Goal: Task Accomplishment & Management: Manage account settings

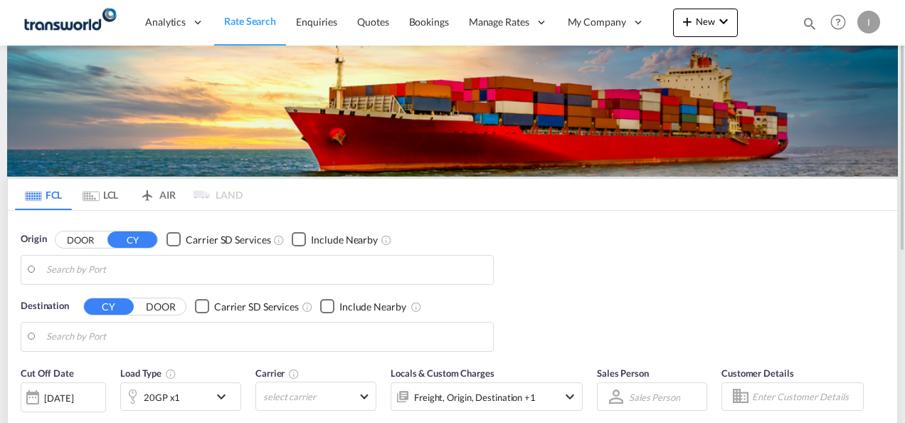
type input "Mundra, INMUN"
type input "[GEOGRAPHIC_DATA], [GEOGRAPHIC_DATA]"
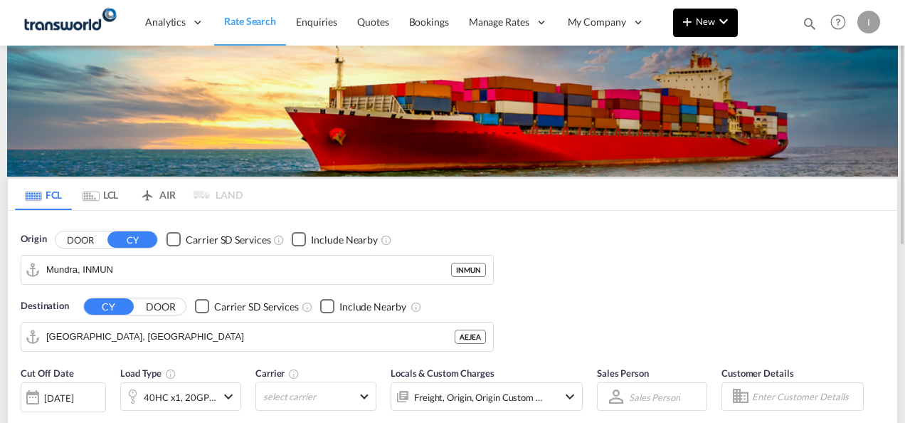
click at [716, 20] on md-icon "icon-chevron-down" at bounding box center [723, 21] width 17 height 17
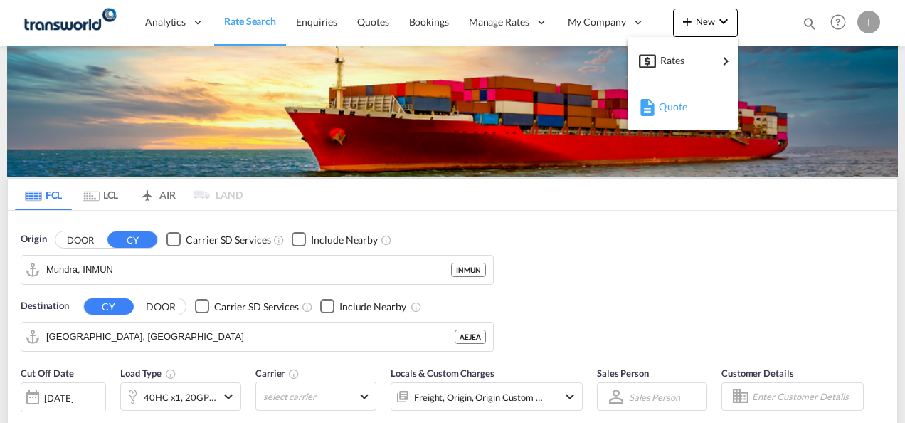
click at [664, 98] on span "Quote" at bounding box center [667, 106] width 16 height 28
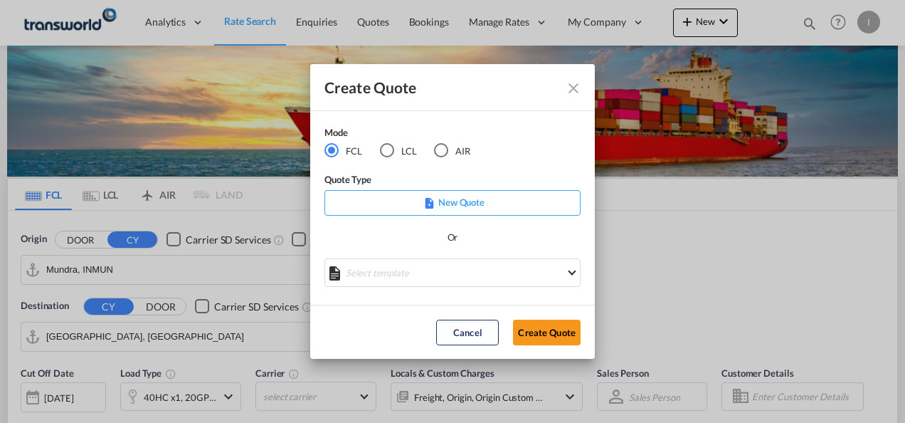
click at [447, 145] on div "AIR" at bounding box center [441, 150] width 14 height 14
click at [542, 327] on button "Create Quote" at bounding box center [547, 332] width 68 height 26
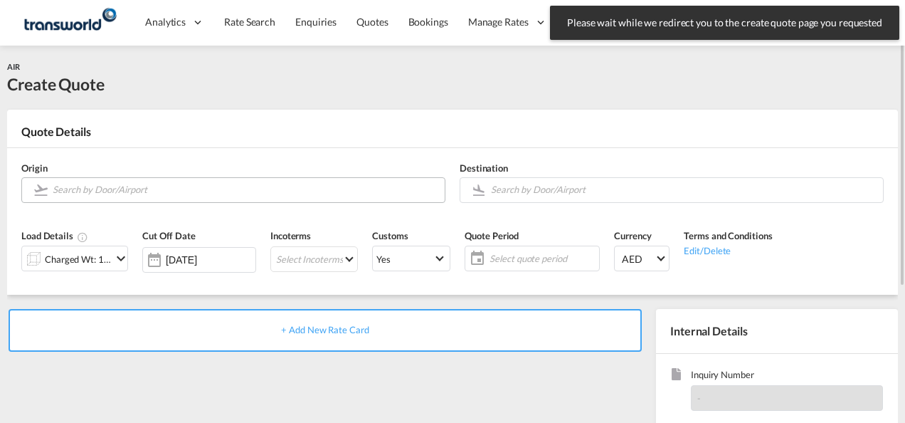
click at [102, 192] on input "Search by Door/Airport" at bounding box center [245, 189] width 385 height 25
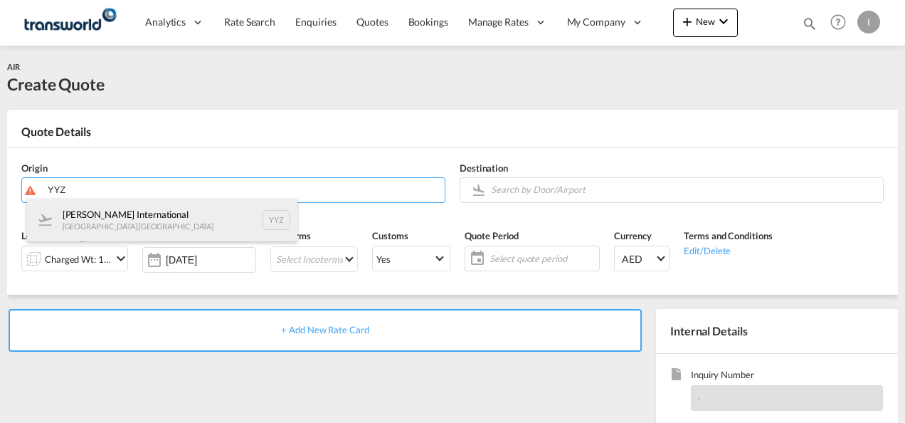
click at [102, 216] on div "[PERSON_NAME] International [GEOGRAPHIC_DATA] , [GEOGRAPHIC_DATA] YYZ" at bounding box center [162, 219] width 270 height 43
type input "[PERSON_NAME] International, [GEOGRAPHIC_DATA], YYZ"
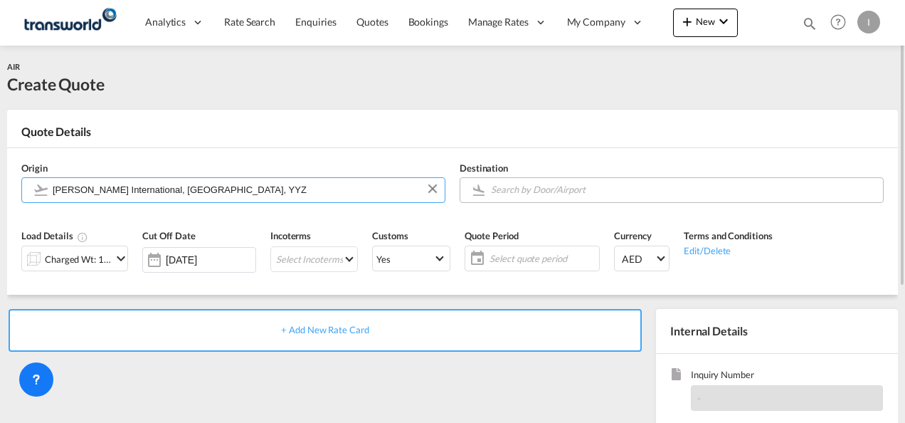
click at [514, 188] on input "Search by Door/Airport" at bounding box center [683, 189] width 385 height 25
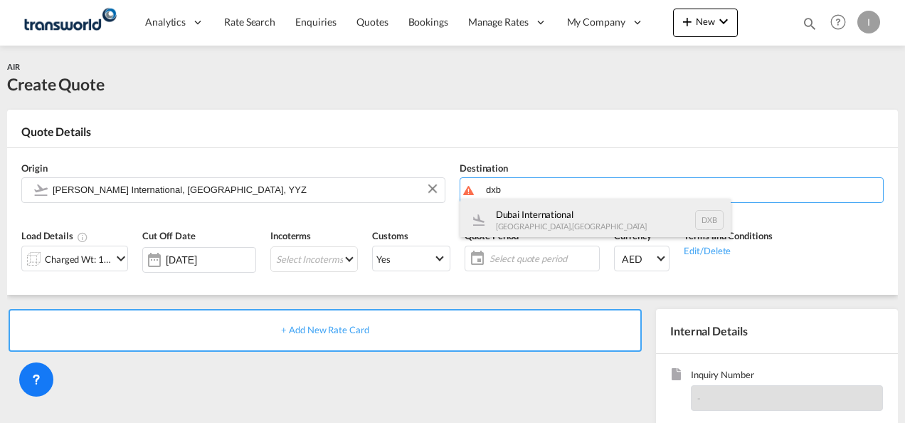
click at [548, 208] on div "Dubai International [GEOGRAPHIC_DATA] , [GEOGRAPHIC_DATA] DXB" at bounding box center [595, 219] width 270 height 43
type input "Dubai International, [GEOGRAPHIC_DATA], DXB"
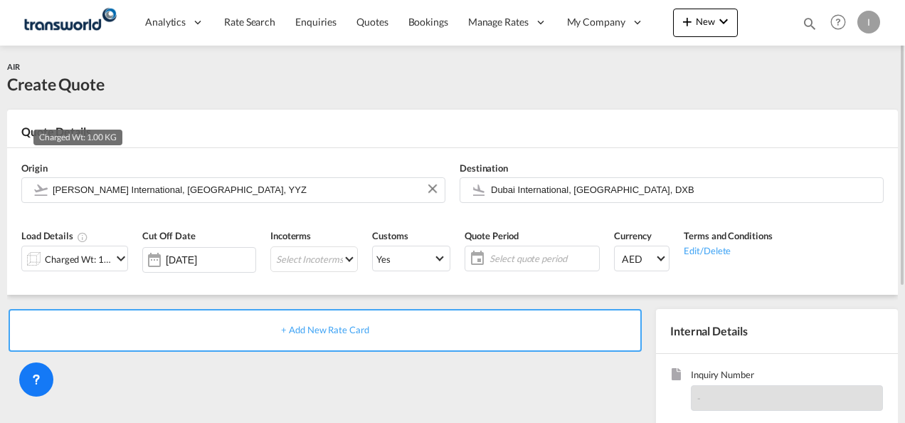
click at [70, 255] on div "Charged Wt: 1.00 KG" at bounding box center [78, 259] width 67 height 20
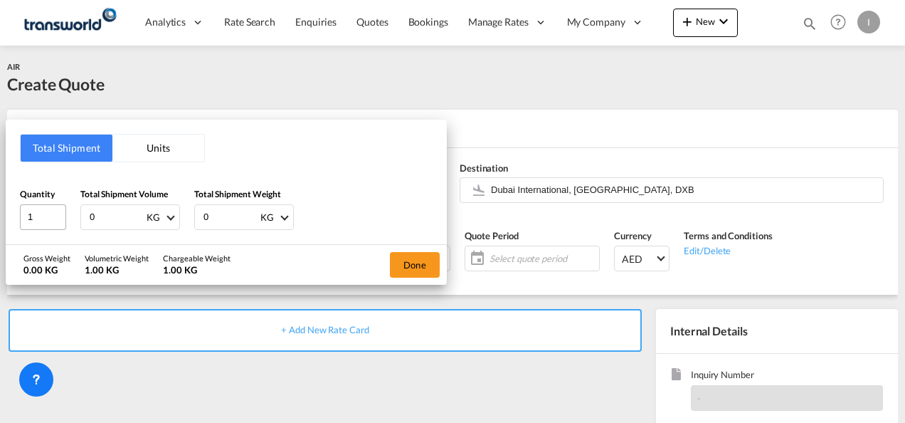
drag, startPoint x: 121, startPoint y: 210, endPoint x: 60, endPoint y: 218, distance: 61.8
click at [60, 218] on div "Quantity 1 Total Shipment Volume 0 KG CBM CFT KG LB Total Shipment Weight 0 KG …" at bounding box center [226, 208] width 413 height 43
type input "3398"
click at [400, 245] on div "Done" at bounding box center [415, 265] width 64 height 40
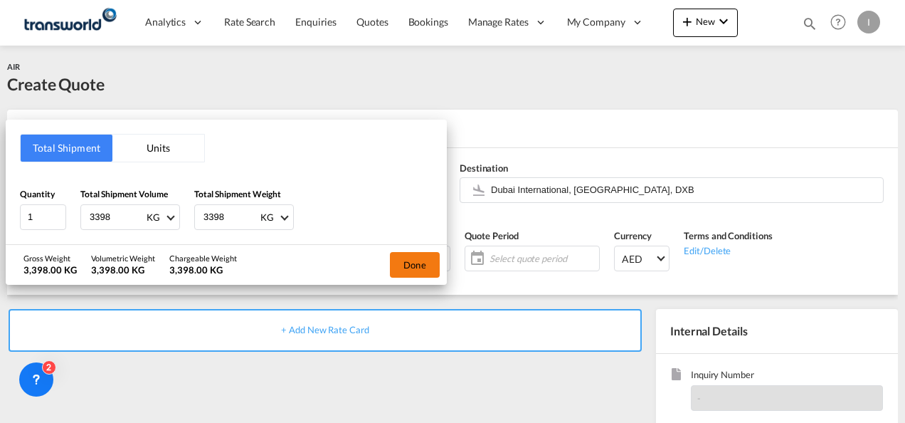
click at [400, 255] on button "Done" at bounding box center [415, 265] width 50 height 26
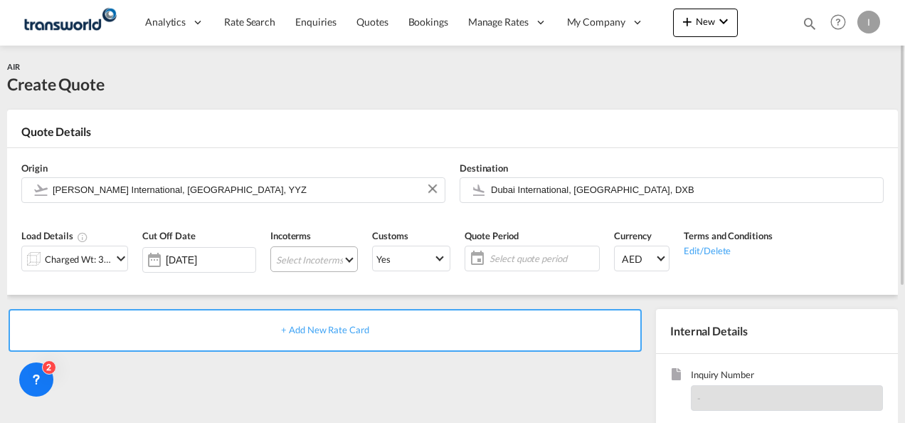
click at [302, 262] on md-select "Select Incoterms FCA - import Free Carrier FAS - export Free Alongside Ship DPU…" at bounding box center [313, 259] width 87 height 26
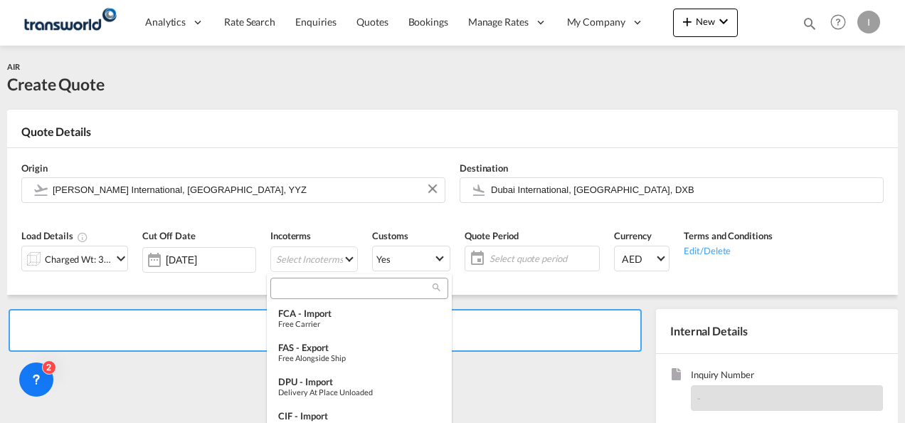
click at [285, 290] on input "search" at bounding box center [354, 288] width 158 height 13
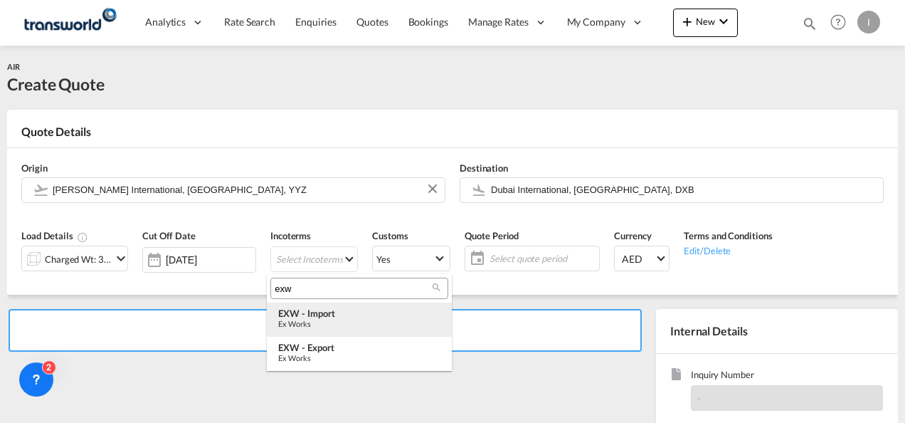
type input "exw"
click at [312, 318] on div "EXW - import" at bounding box center [359, 312] width 162 height 11
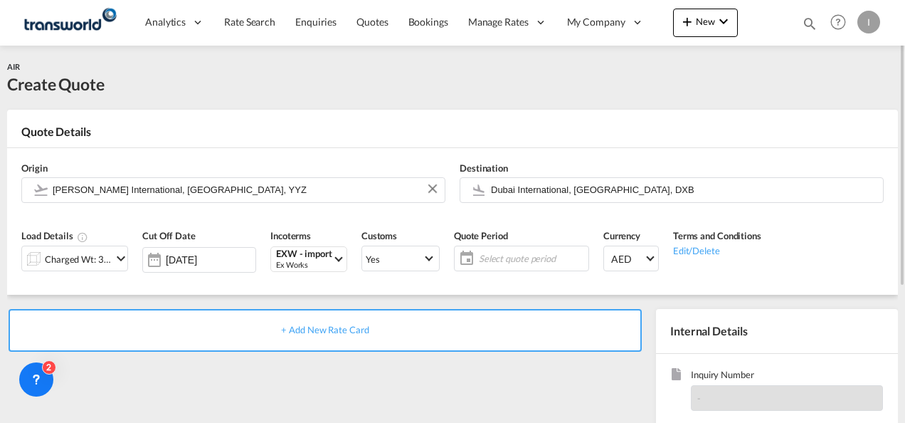
click at [519, 256] on span "Select quote period" at bounding box center [532, 258] width 106 height 13
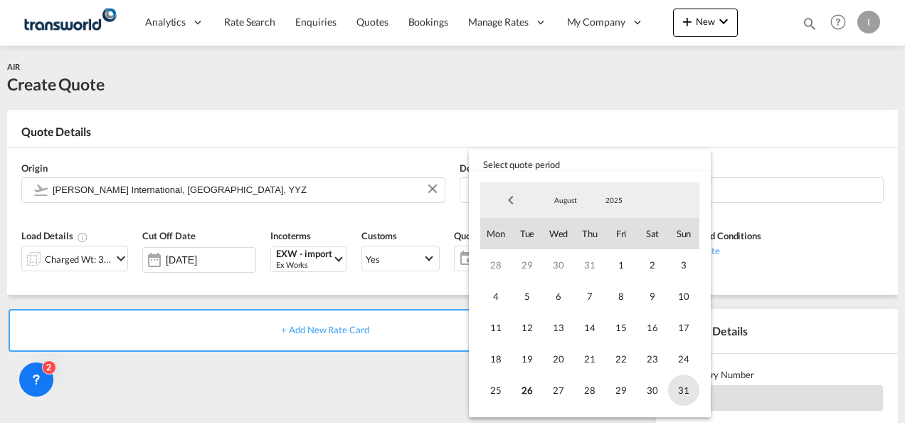
click at [676, 386] on span "31" at bounding box center [683, 389] width 31 height 31
click at [432, 375] on md-backdrop at bounding box center [452, 211] width 905 height 423
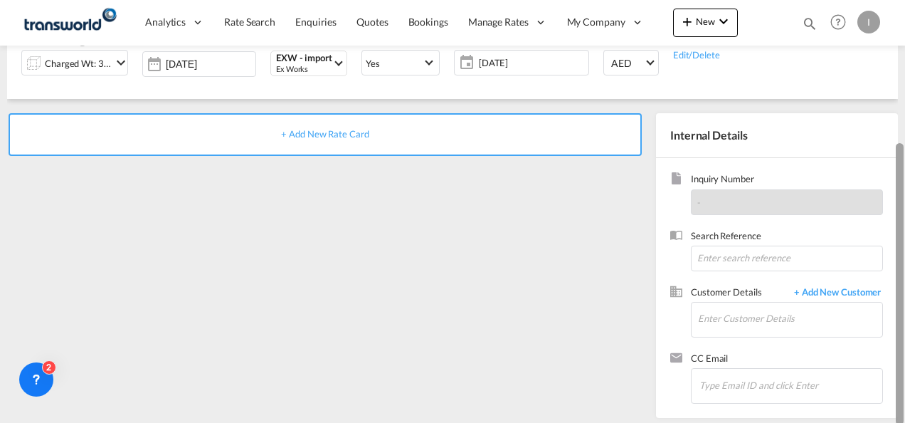
scroll to position [201, 0]
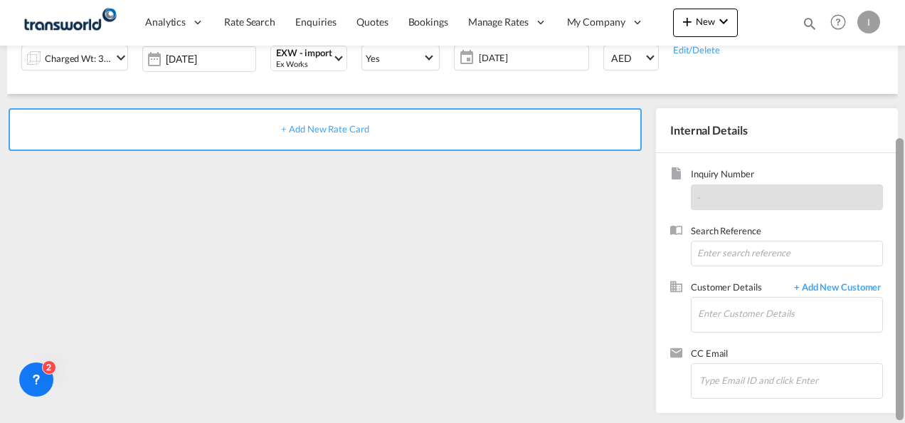
drag, startPoint x: 902, startPoint y: 213, endPoint x: 898, endPoint y: 350, distance: 136.6
click at [898, 350] on div at bounding box center [900, 279] width 8 height 282
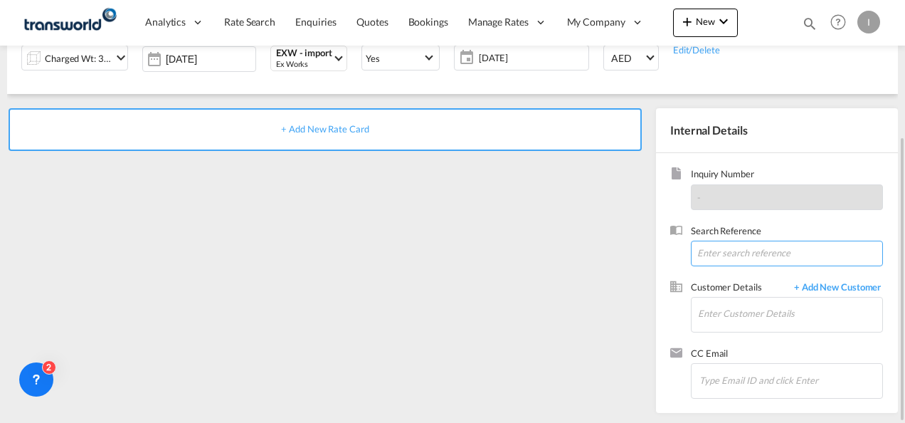
click at [718, 243] on input at bounding box center [787, 253] width 192 height 26
paste input "From Subject Received Size Categories [DEMOGRAPHIC_DATA] Kiran Re: Malangfood/ …"
click at [771, 261] on input "From Subject Received Size Categories [DEMOGRAPHIC_DATA] Kiran Re: Malangfood/ …" at bounding box center [787, 253] width 192 height 26
paste input "TWI 21601"
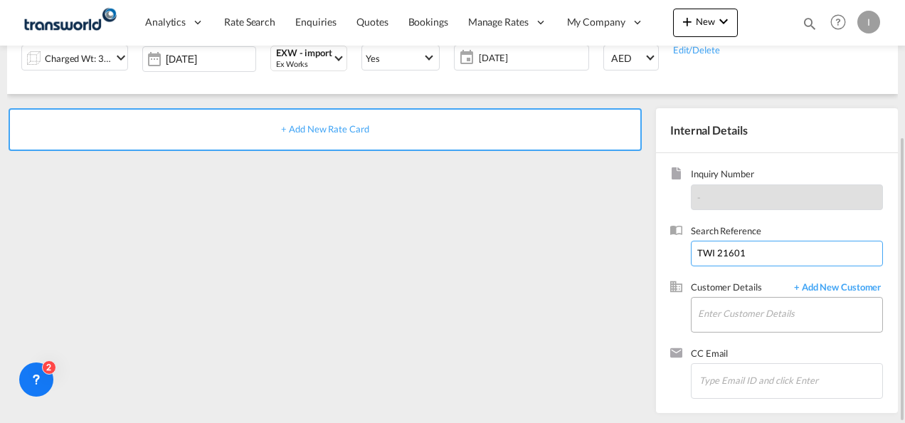
type input "TWI 21601"
click at [757, 316] on input "Enter Customer Details" at bounding box center [790, 313] width 184 height 32
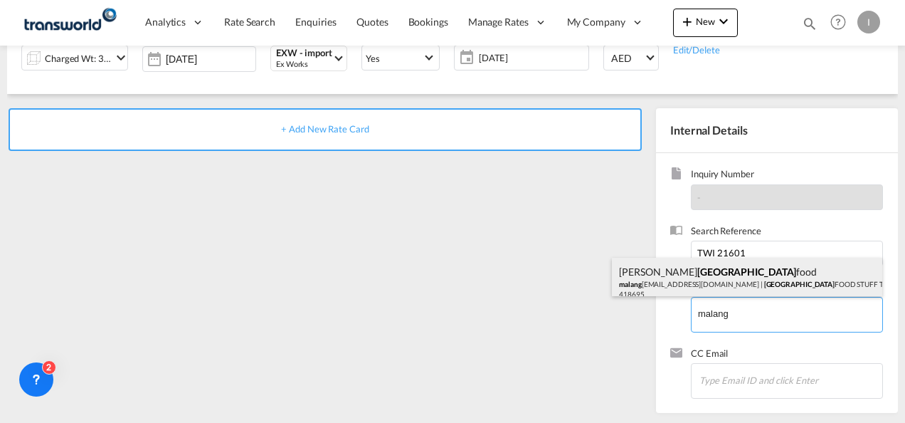
click at [709, 287] on div "[PERSON_NAME] food malang [EMAIL_ADDRESS][DOMAIN_NAME] | MALANG FOOD STUFF TRAD…" at bounding box center [747, 282] width 270 height 48
type input "MALANG FOOD STUFF TRADING L.L.C, [PERSON_NAME], [EMAIL_ADDRESS][DOMAIN_NAME]"
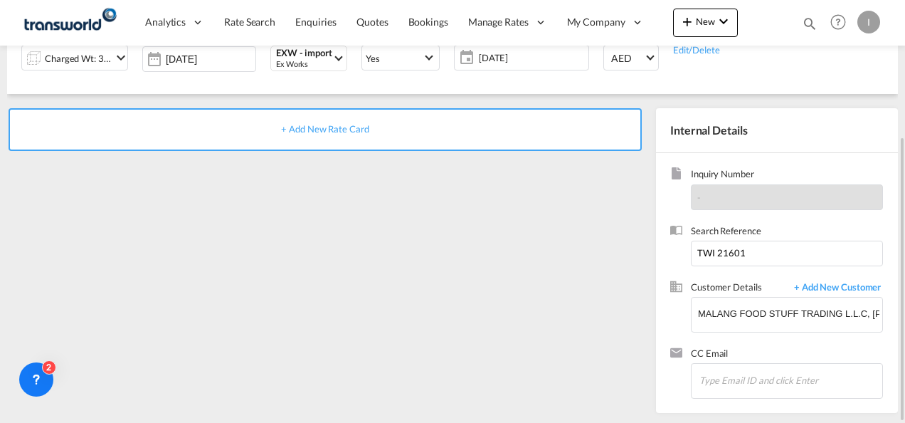
click at [352, 126] on span "+ Add New Rate Card" at bounding box center [324, 128] width 87 height 11
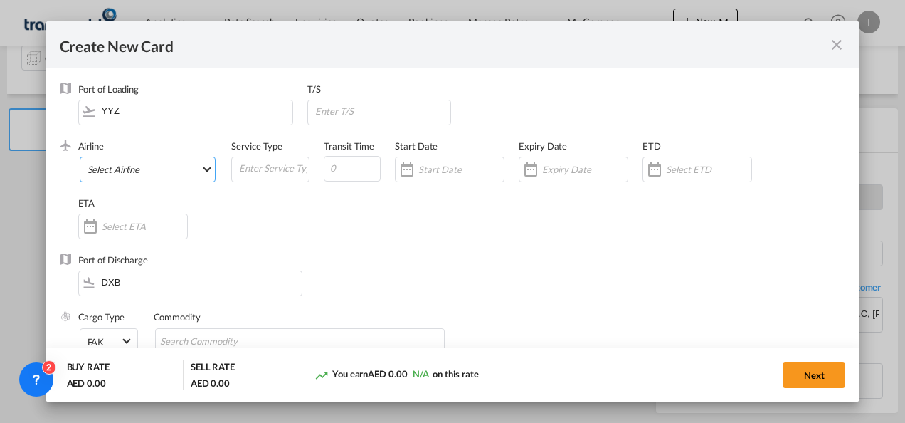
click at [146, 171] on md-select "Select Airline AIR EXPRESS S.A. (1166- / -) CMA CGM Air Cargo (1140-2C / -) DDW…" at bounding box center [148, 169] width 137 height 26
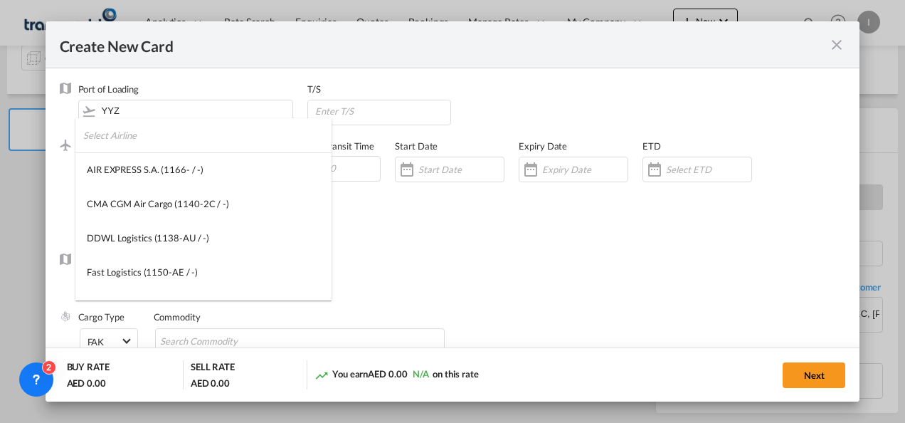
click at [120, 137] on input "search" at bounding box center [207, 135] width 248 height 34
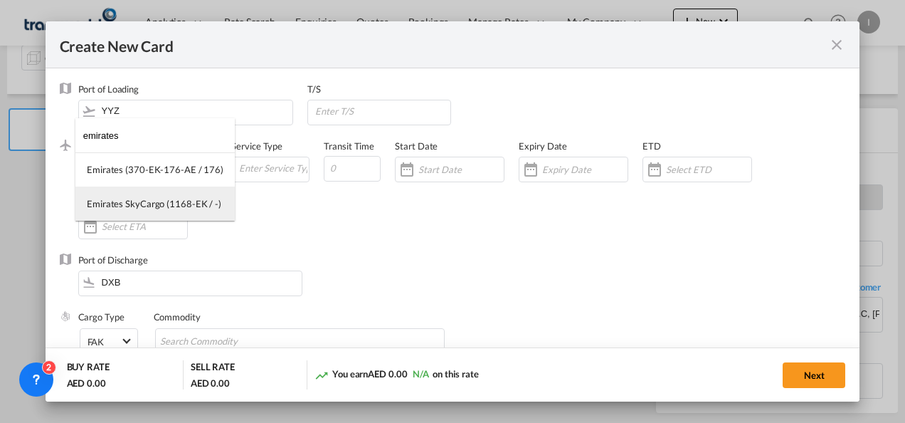
type input "emirates"
click at [149, 201] on div "Emirates SkyCargo (1168-EK / -)" at bounding box center [154, 203] width 134 height 13
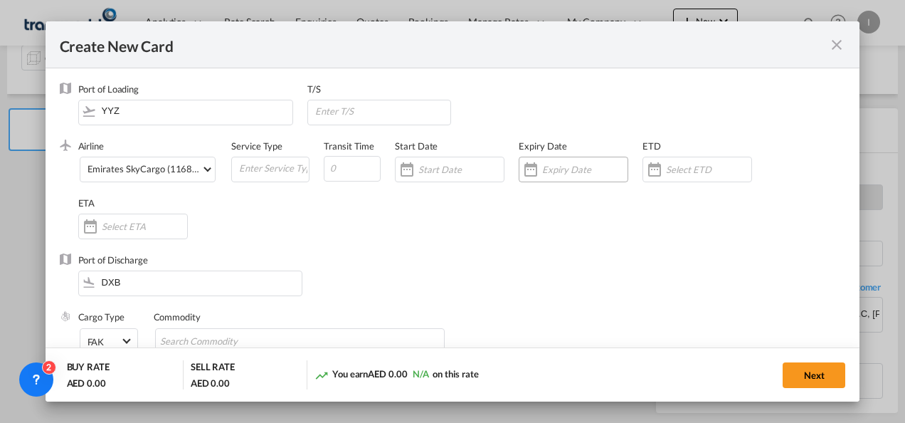
click at [548, 176] on div "Create New CardPort ..." at bounding box center [574, 169] width 110 height 26
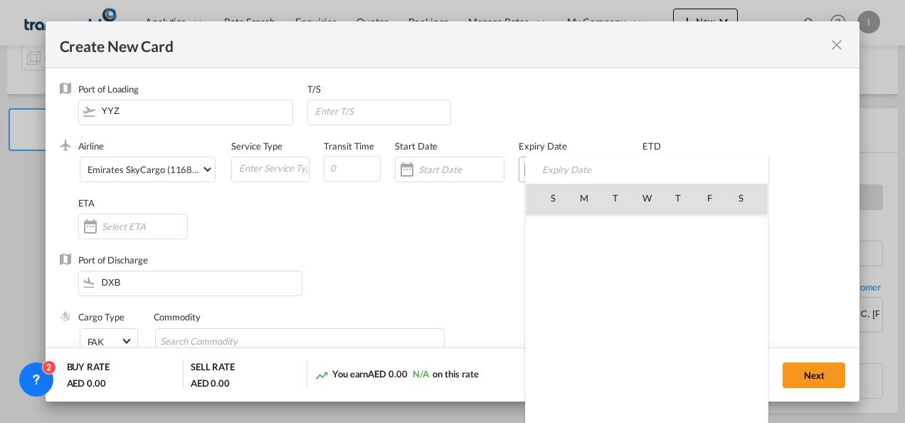
scroll to position [329321, 0]
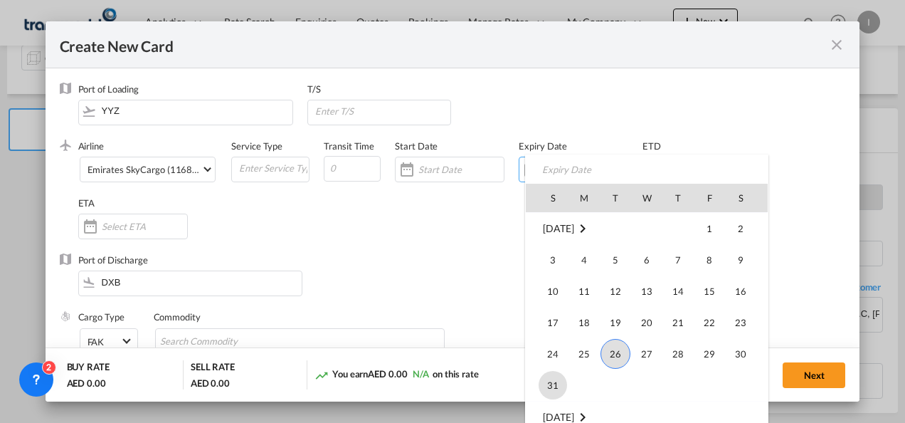
click at [559, 391] on span "31" at bounding box center [552, 385] width 28 height 28
type input "[DATE]"
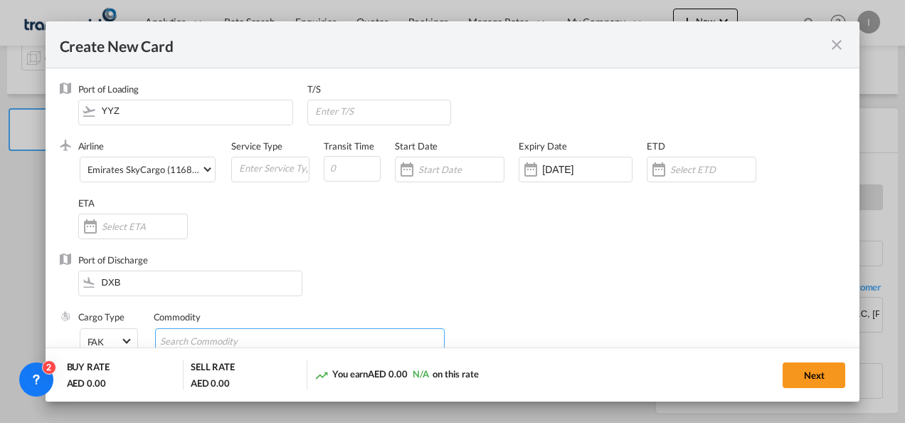
click at [297, 344] on md-chips-wrap "Chips container with autocompletion. Enter the text area, type text to search, …" at bounding box center [300, 341] width 290 height 26
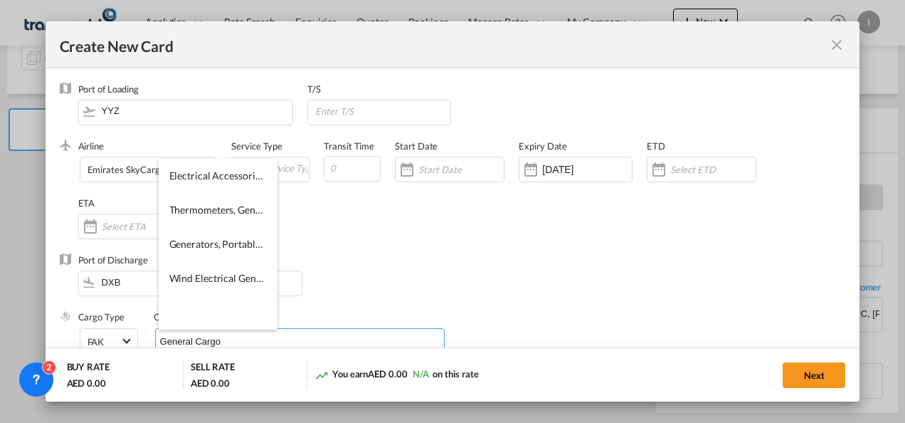
type input "General Cargo"
click at [410, 291] on div "Port of Discharge DXB" at bounding box center [453, 281] width 786 height 57
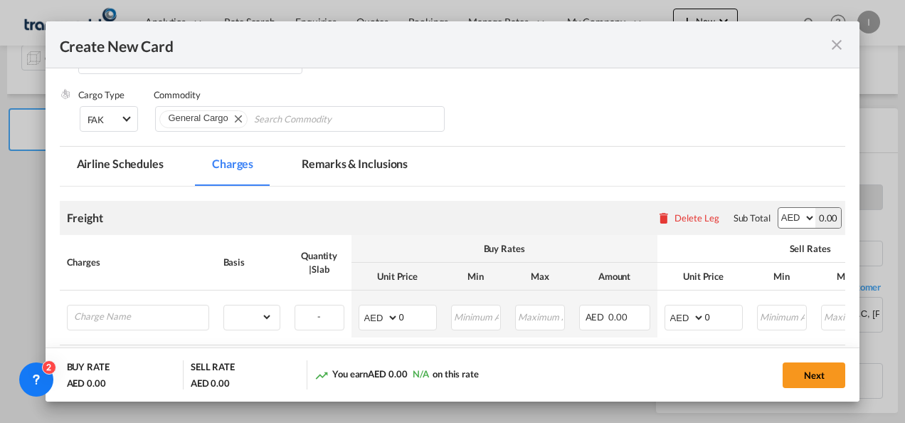
scroll to position [309, 0]
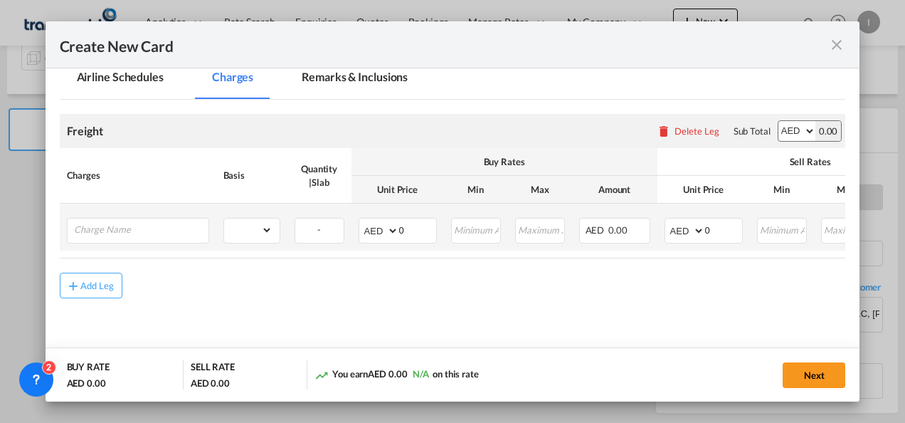
click at [117, 242] on td "Please Enter Already Exists" at bounding box center [138, 226] width 156 height 47
click at [113, 235] on input "Charge Name" at bounding box center [141, 228] width 134 height 21
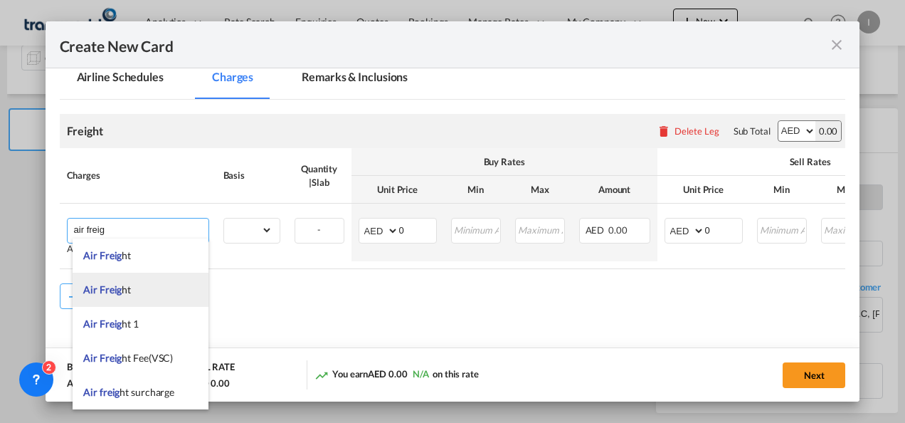
click at [121, 290] on span "Air Freig ht" at bounding box center [107, 289] width 48 height 12
type input "Air Freight"
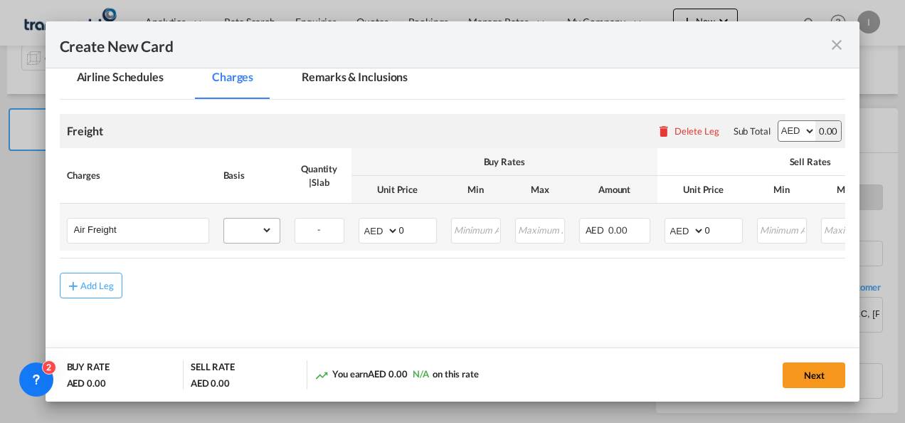
click at [270, 240] on div "gross_weight volumetric_weight per_shipment per_bl per_km % on air freight per_…" at bounding box center [251, 231] width 57 height 26
click at [261, 229] on select "gross_weight volumetric_weight per_shipment per_bl per_km % on air freight per_…" at bounding box center [248, 229] width 48 height 23
select select "per_shipment"
click at [224, 218] on select "gross_weight volumetric_weight per_shipment per_bl per_km % on air freight per_…" at bounding box center [248, 229] width 48 height 23
drag, startPoint x: 716, startPoint y: 233, endPoint x: 687, endPoint y: 235, distance: 28.6
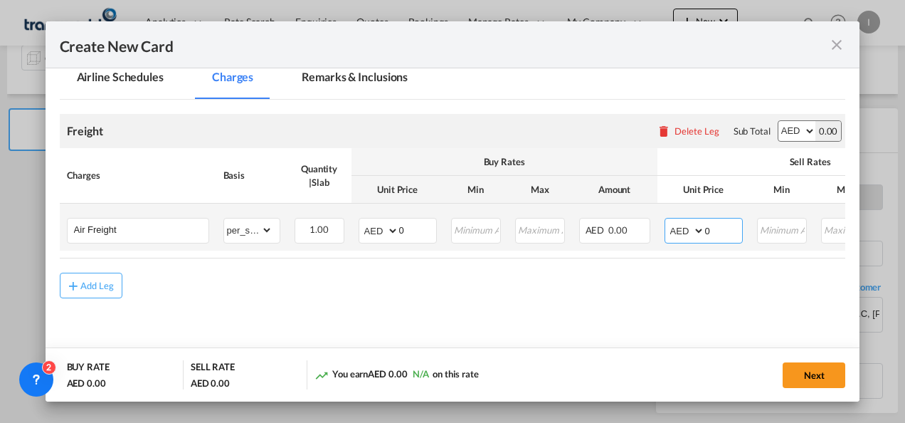
click at [687, 235] on md-input-container "AED AFN ALL AMD ANG AOA ARS AUD AWG AZN BAM BBD BDT BGN BHD BIF BMD BND [PERSON…" at bounding box center [703, 231] width 78 height 26
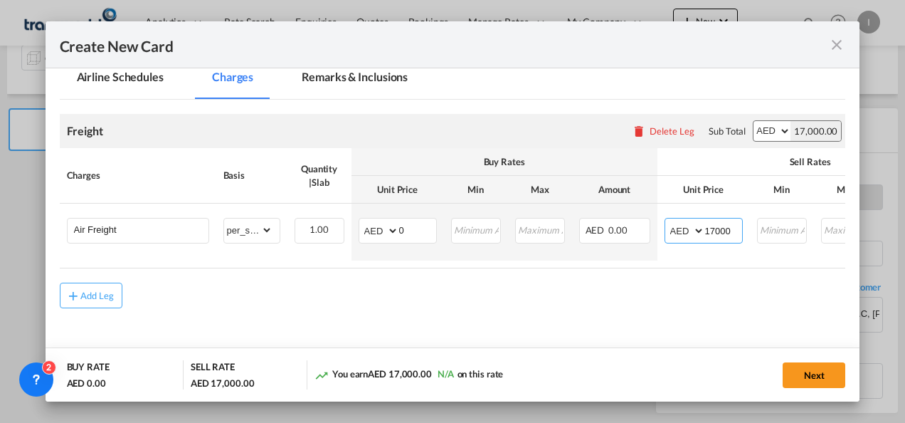
type input "17000"
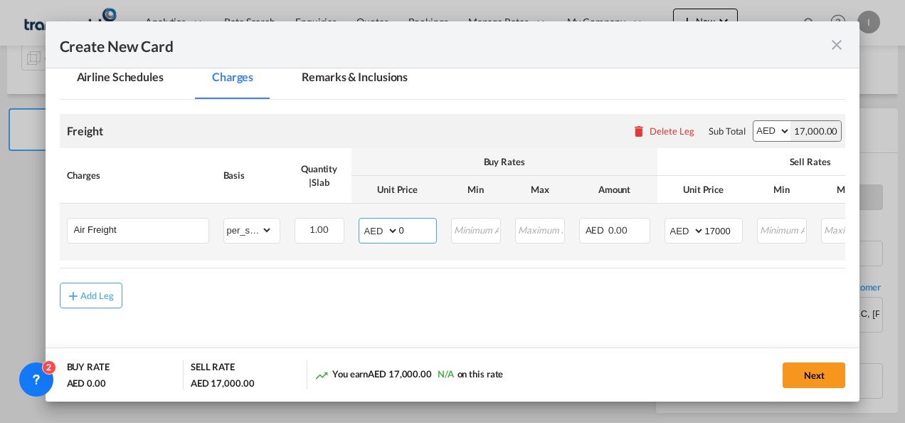
click at [368, 228] on select "AED AFN ALL AMD ANG AOA ARS AUD AWG AZN BAM BBD BDT BGN BHD BIF BMD BND [PERSON…" at bounding box center [379, 231] width 37 height 20
select select "string:USD"
click at [361, 221] on select "AED AFN ALL AMD ANG AOA ARS AUD AWG AZN BAM BBD BDT BGN BHD BIF BMD BND [PERSON…" at bounding box center [379, 231] width 37 height 20
click at [406, 232] on input "0" at bounding box center [417, 228] width 37 height 21
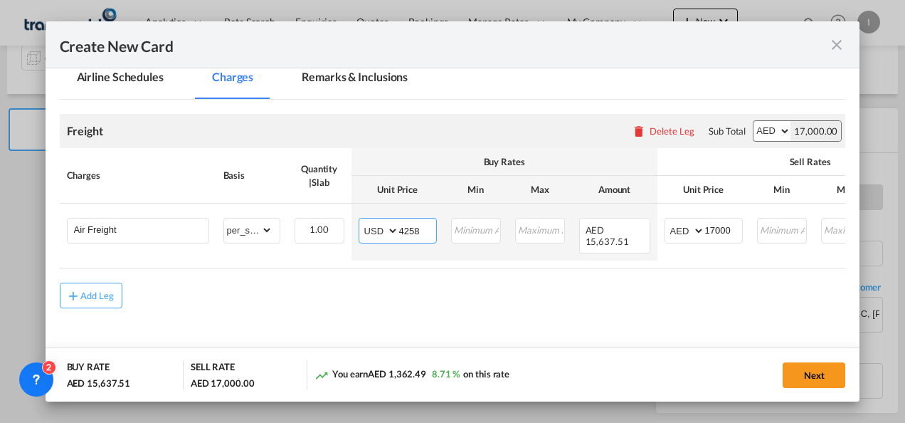
type input "4258"
click at [405, 308] on div "Add Leg" at bounding box center [453, 295] width 786 height 26
click at [818, 379] on button "Next" at bounding box center [813, 375] width 63 height 26
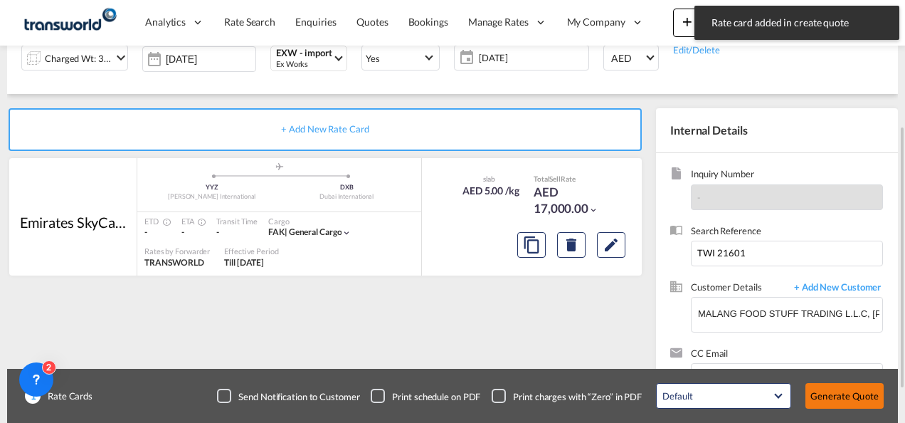
click at [822, 397] on button "Generate Quote" at bounding box center [844, 396] width 78 height 26
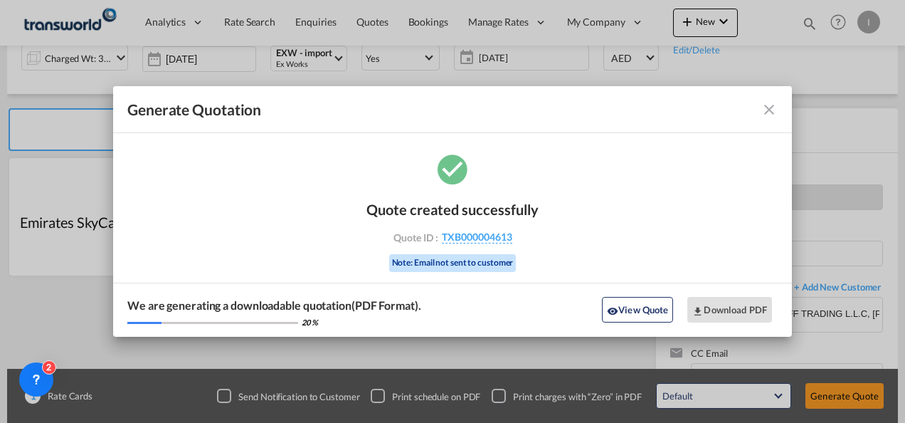
click at [477, 243] on div "Quote created successfully Quote ID : TXB000004613 Note: Email not sent to cust…" at bounding box center [452, 234] width 172 height 96
drag, startPoint x: 477, startPoint y: 243, endPoint x: 464, endPoint y: 239, distance: 14.2
click at [464, 239] on span "TXB000004613" at bounding box center [477, 236] width 70 height 13
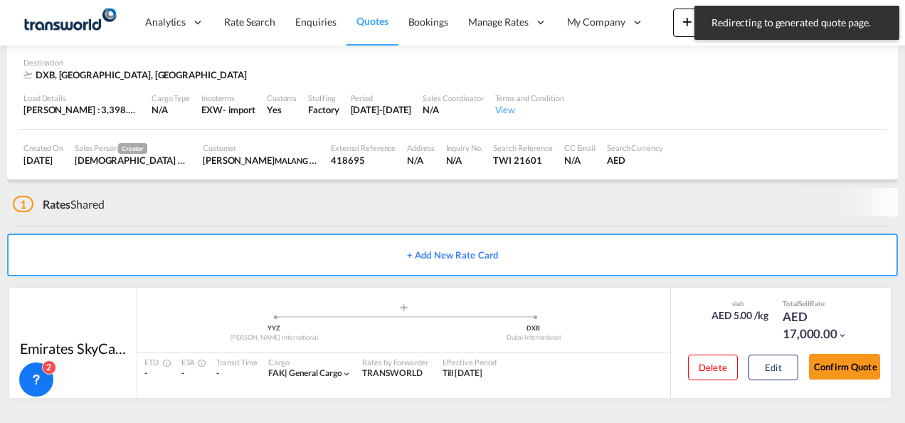
scroll to position [95, 0]
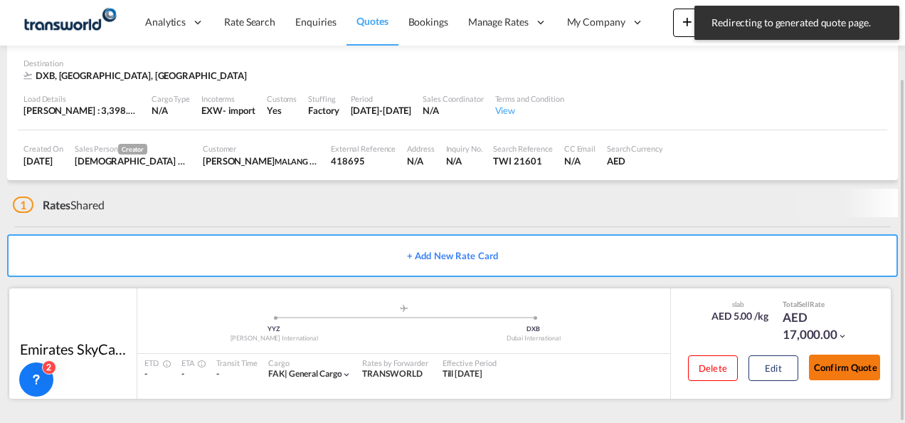
click at [853, 368] on button "Confirm Quote" at bounding box center [844, 367] width 71 height 26
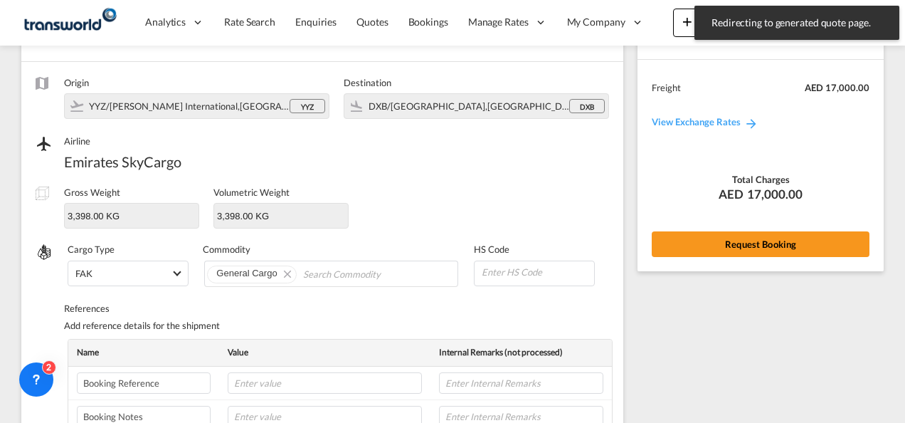
scroll to position [528, 0]
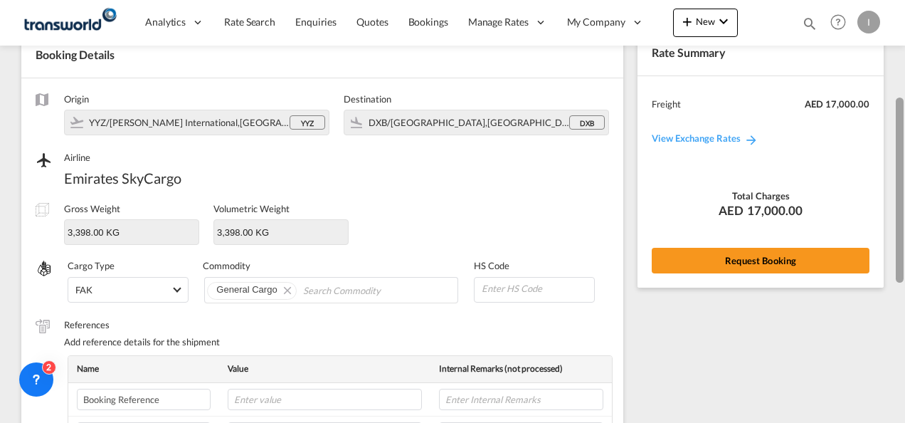
drag, startPoint x: 900, startPoint y: 313, endPoint x: 889, endPoint y: 168, distance: 145.5
click at [904, 117] on html "Analytics Reports Dashboard Rate Search Enquiries Quotes" at bounding box center [452, 211] width 905 height 423
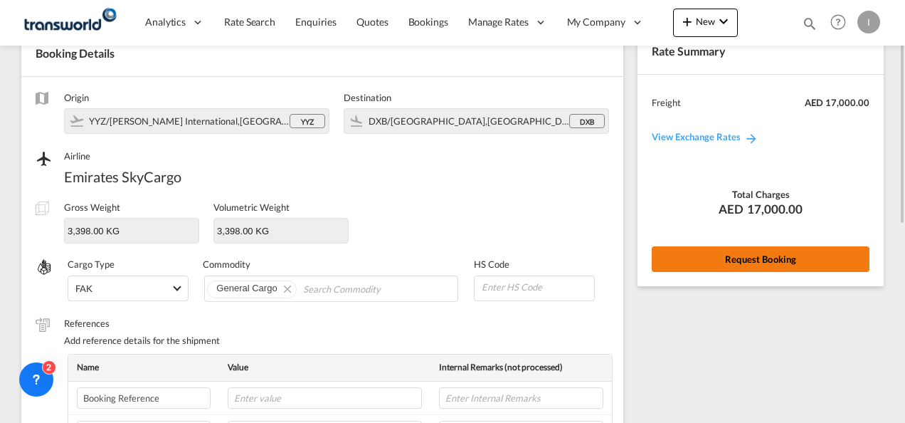
click at [758, 253] on button "Request Booking" at bounding box center [761, 259] width 218 height 26
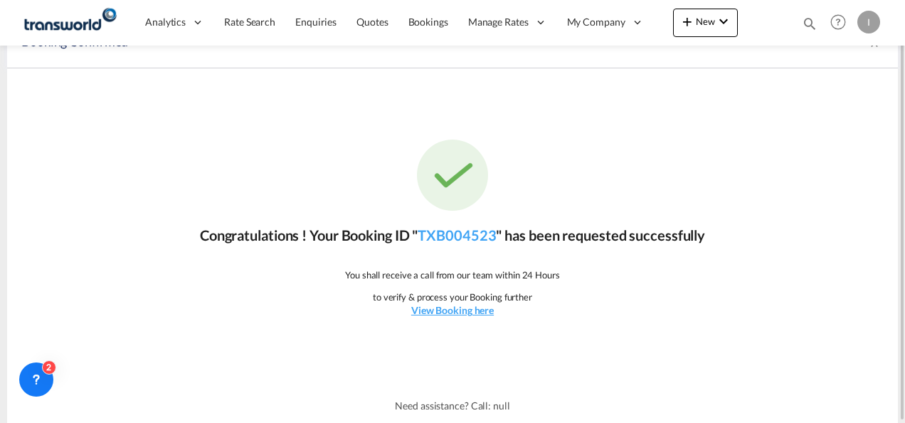
scroll to position [26, 0]
click at [451, 230] on link "TXB004523" at bounding box center [457, 235] width 78 height 17
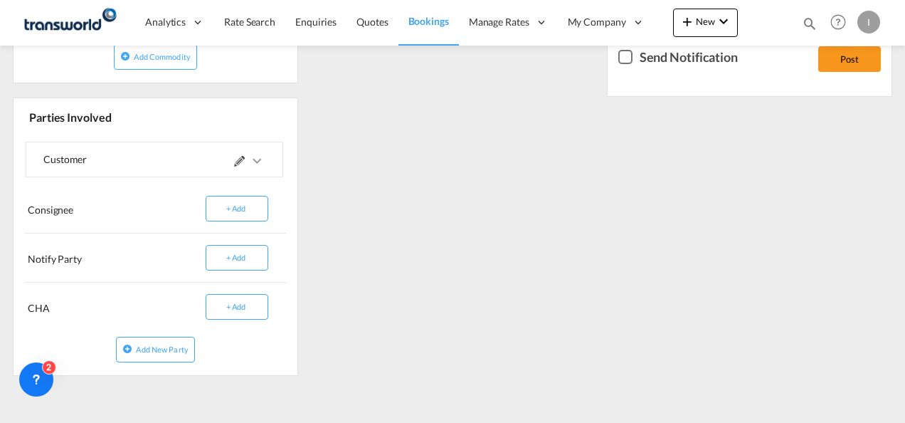
scroll to position [317, 0]
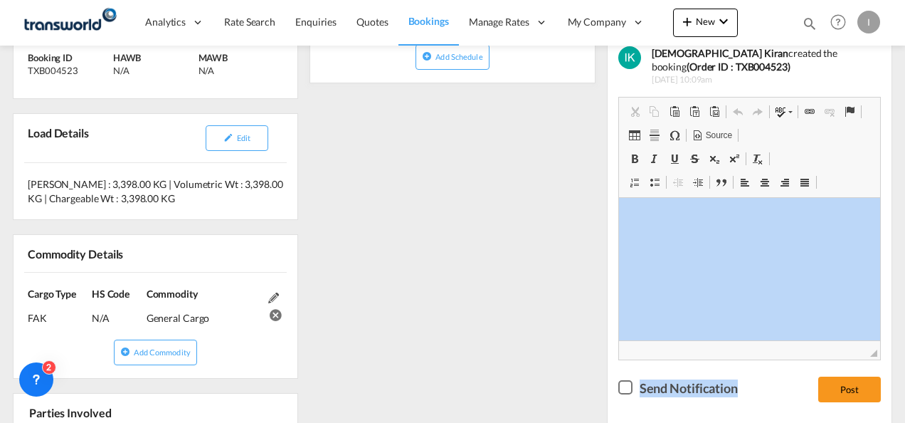
drag, startPoint x: 904, startPoint y: 292, endPoint x: 907, endPoint y: 217, distance: 75.5
click at [904, 217] on html "Analytics Reports Dashboard Rate Search Enquiries Quotes" at bounding box center [452, 211] width 905 height 423
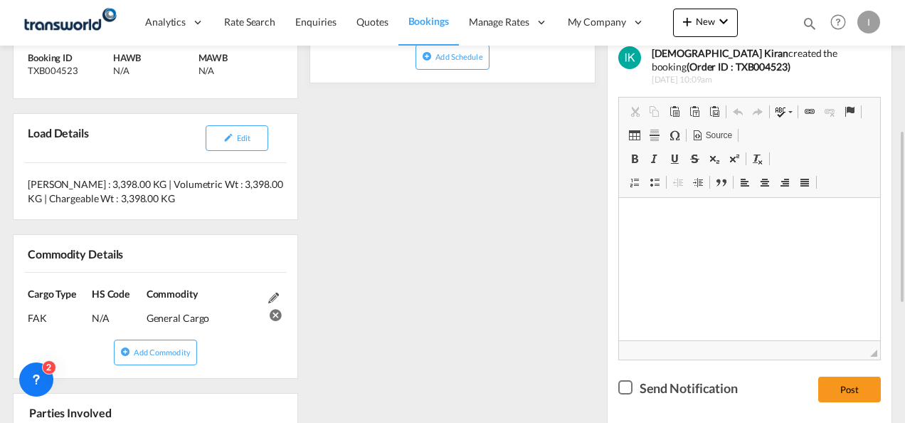
click at [488, 220] on div "References Inquiry No. N/A Quotation No. TXB000004613 Search Reference TWI 2160…" at bounding box center [452, 307] width 891 height 749
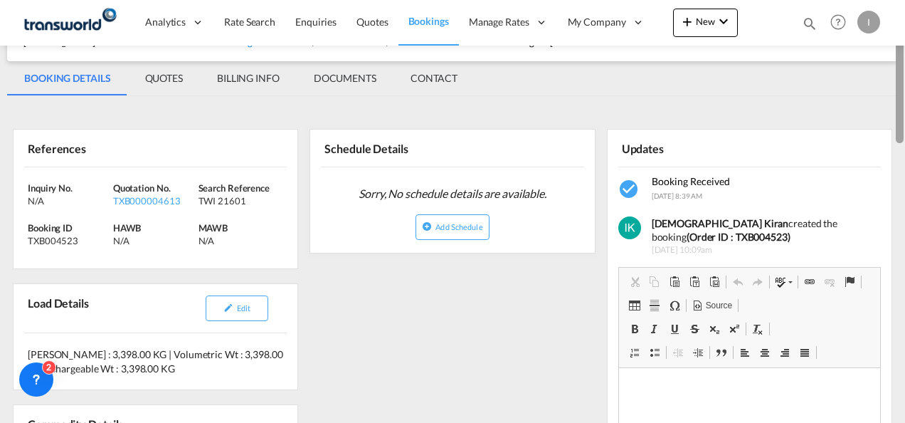
scroll to position [0, 0]
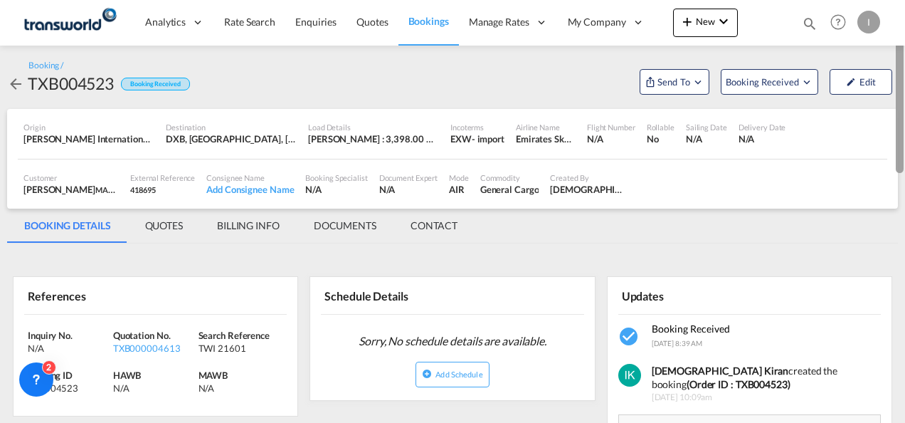
drag, startPoint x: 899, startPoint y: 260, endPoint x: 883, endPoint y: 106, distance: 155.2
click at [883, 106] on md-content "Analytics Reports Dashboard Rate Search Enquiries Quotes Bookings" at bounding box center [452, 211] width 905 height 423
click at [696, 78] on md-icon "Open demo menu" at bounding box center [697, 81] width 13 height 13
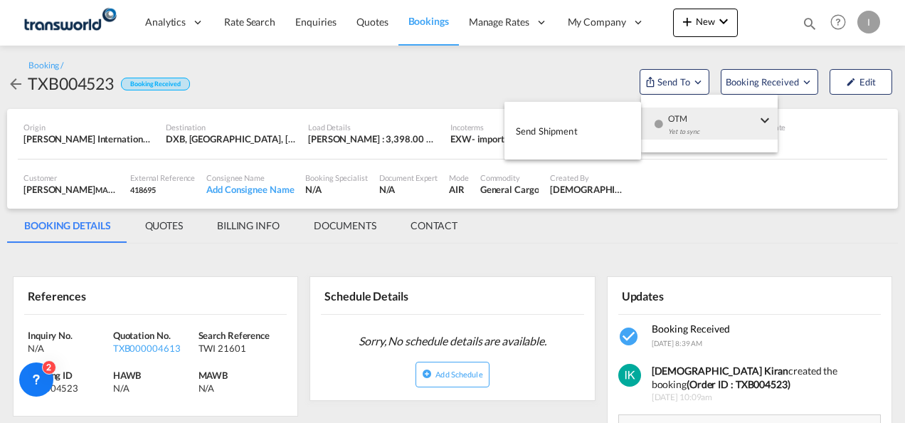
click at [670, 127] on div "Yet to sync" at bounding box center [712, 135] width 88 height 30
click at [611, 129] on button "Send Shipment" at bounding box center [572, 131] width 137 height 32
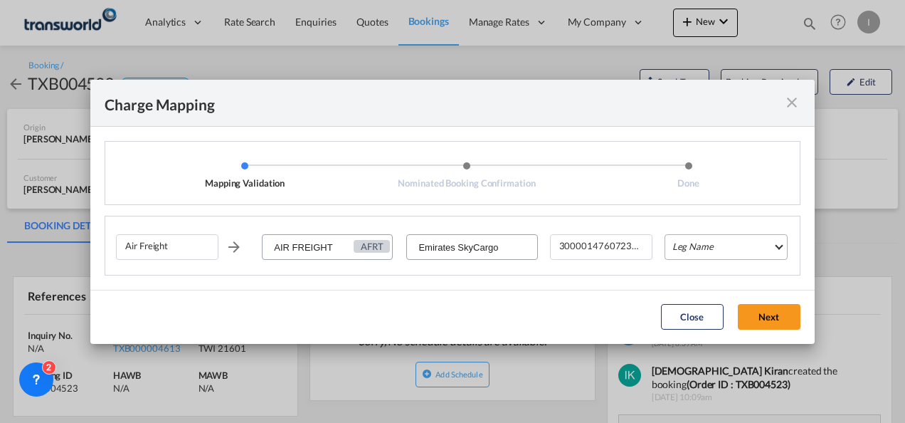
click at [704, 243] on md-select "Leg Name HANDLING ORIGIN HANDLING DESTINATION OTHERS TL PICK UP CUSTOMS ORIGIN …" at bounding box center [725, 247] width 123 height 26
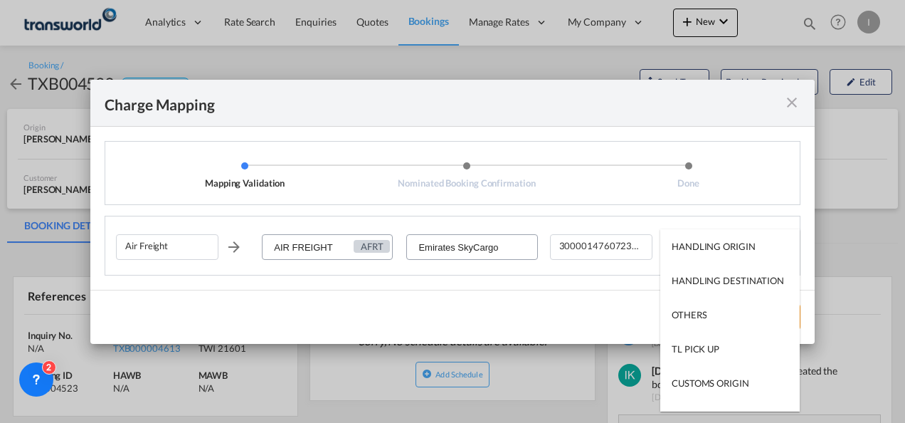
scroll to position [91, 0]
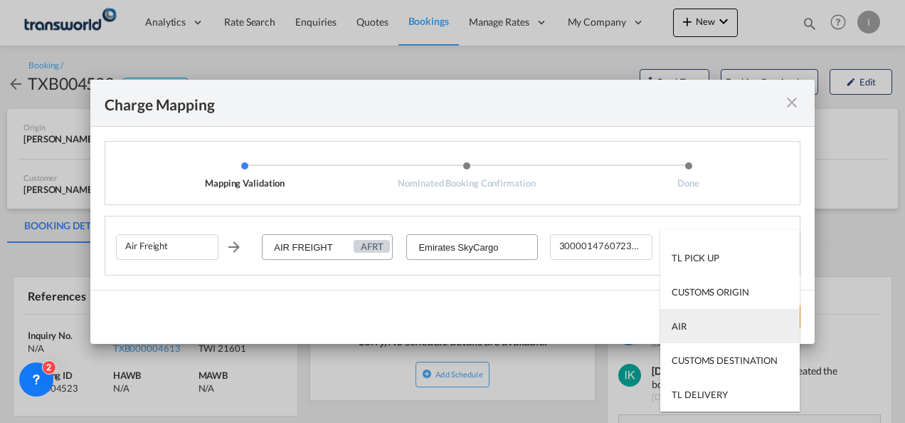
click at [691, 323] on md-option "AIR" at bounding box center [729, 326] width 139 height 34
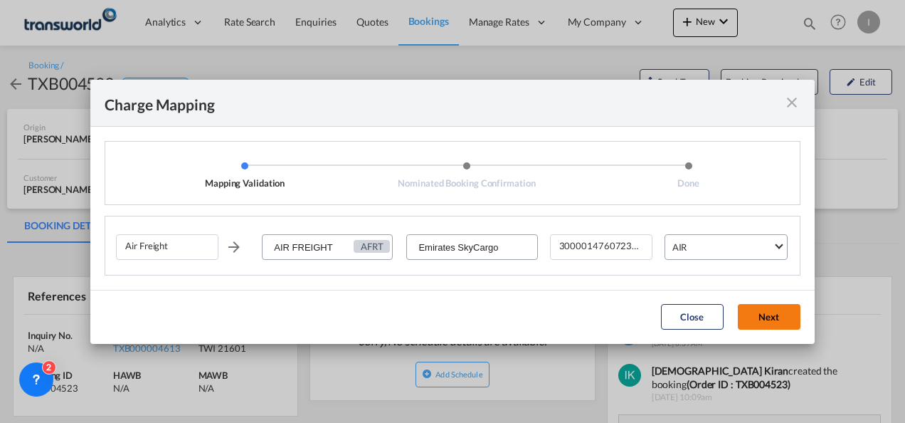
click at [788, 328] on button "Next" at bounding box center [769, 317] width 63 height 26
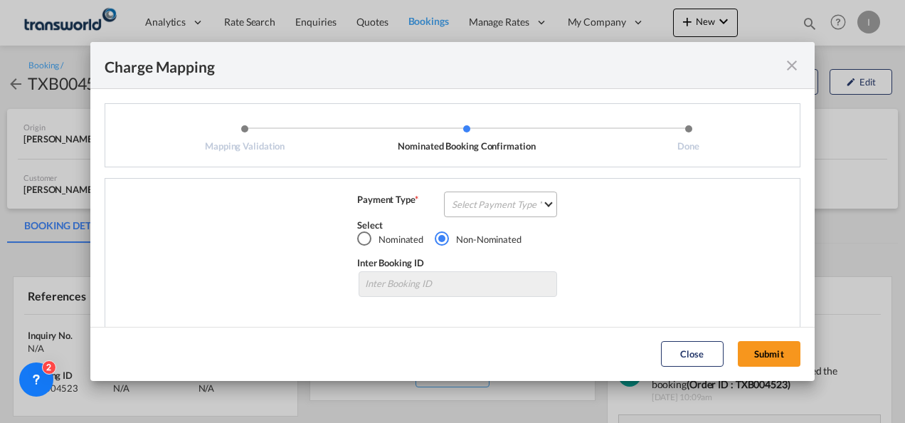
click at [489, 213] on md-select "Select Payment Type COLLECT PREPAID" at bounding box center [500, 204] width 113 height 26
click at [489, 213] on md-option "COLLECT" at bounding box center [499, 204] width 126 height 34
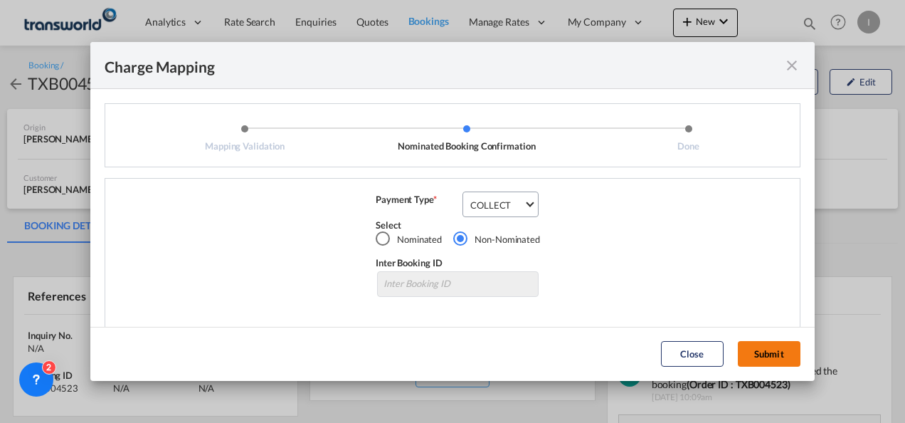
click at [753, 364] on button "Submit" at bounding box center [769, 354] width 63 height 26
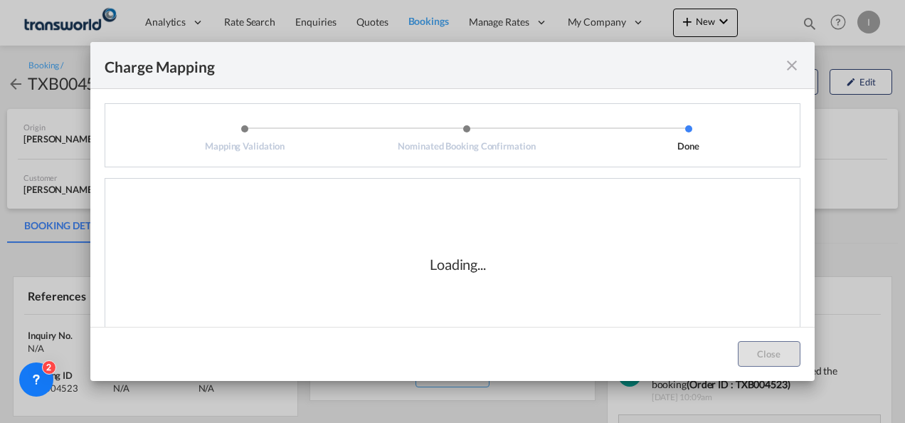
scroll to position [23, 0]
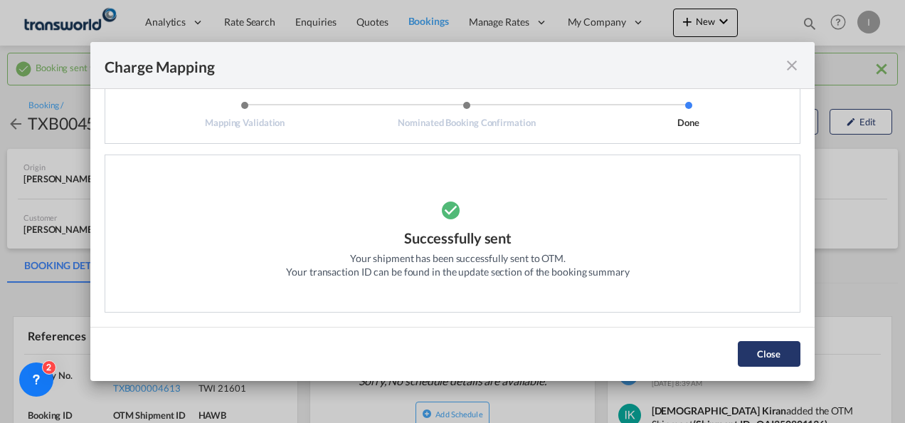
click at [793, 354] on button "Close" at bounding box center [769, 354] width 63 height 26
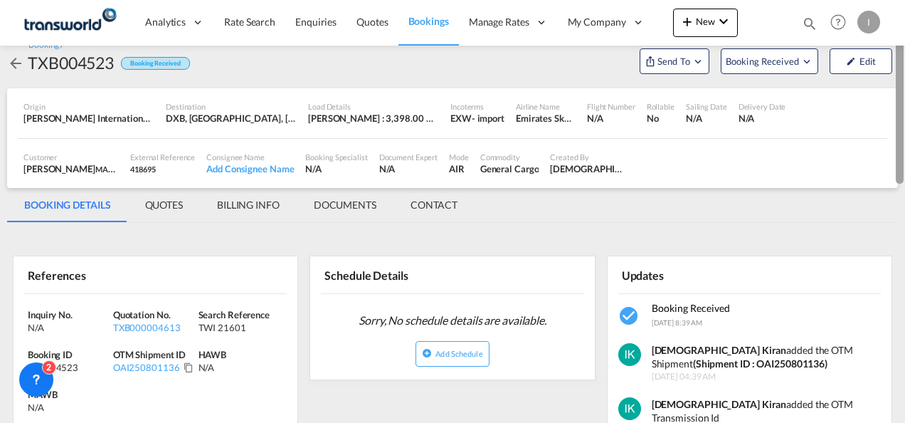
drag, startPoint x: 898, startPoint y: 144, endPoint x: 903, endPoint y: 166, distance: 23.3
click at [903, 166] on div at bounding box center [903, 211] width 3 height 417
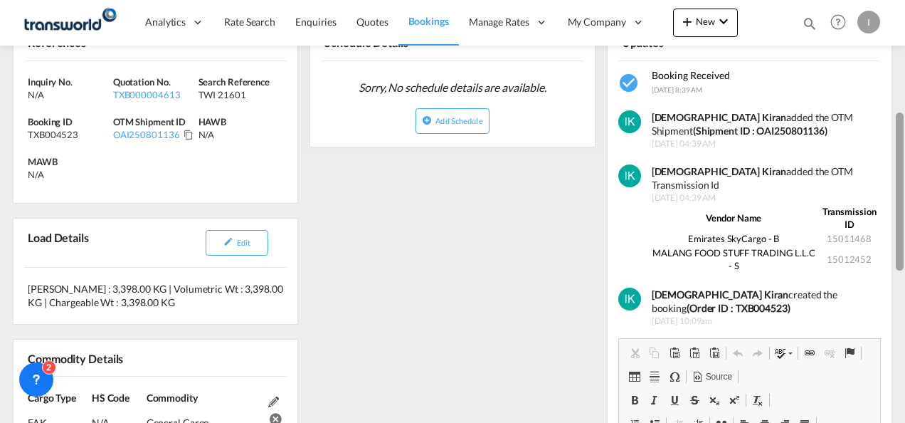
drag, startPoint x: 898, startPoint y: 322, endPoint x: 903, endPoint y: 250, distance: 71.3
click at [903, 250] on div at bounding box center [903, 211] width 3 height 417
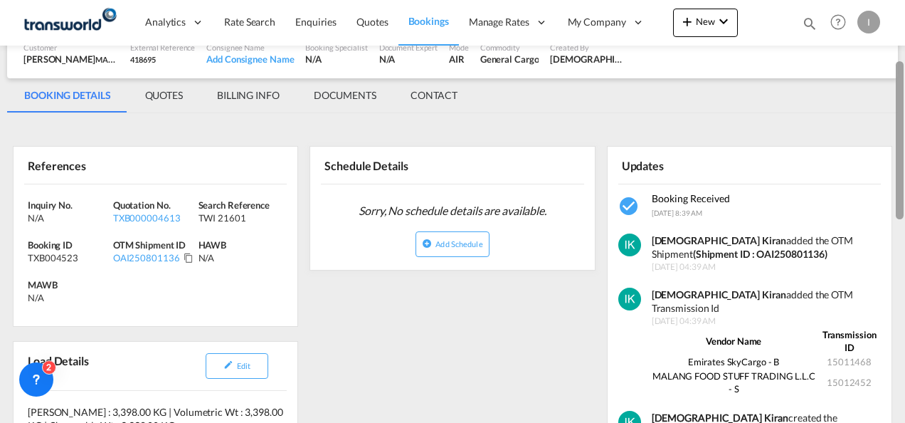
scroll to position [166, 0]
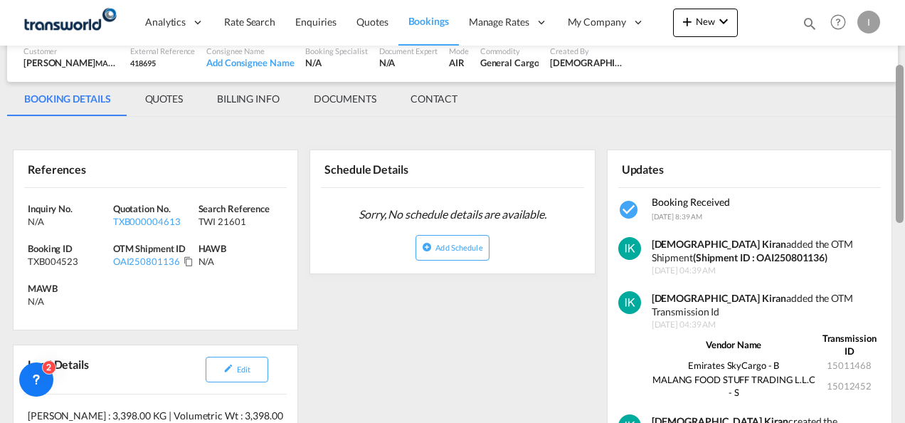
drag, startPoint x: 897, startPoint y: 306, endPoint x: 891, endPoint y: 110, distance: 196.4
click at [891, 110] on md-content "Analytics Reports Dashboard Rate Search Enquiries Quotes Bookings" at bounding box center [452, 211] width 905 height 423
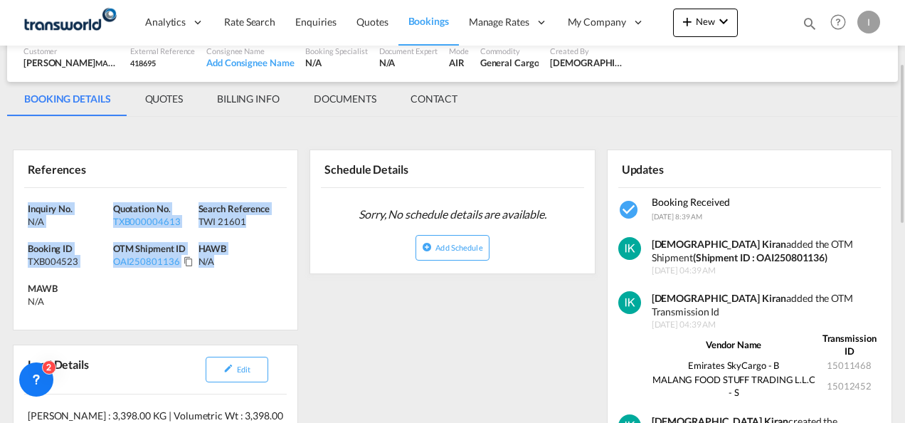
drag, startPoint x: 242, startPoint y: 277, endPoint x: 23, endPoint y: 193, distance: 234.4
click at [23, 193] on div "Inquiry No. N/A Quotation No. TXB000004613 Search Reference TWI 21601 Booking I…" at bounding box center [156, 259] width 284 height 142
copy div "Inquiry No. N/A Quotation No. TXB000004613 Search Reference TWI 21601 Booking I…"
click at [689, 27] on md-icon "icon-plus 400-fg" at bounding box center [687, 21] width 17 height 17
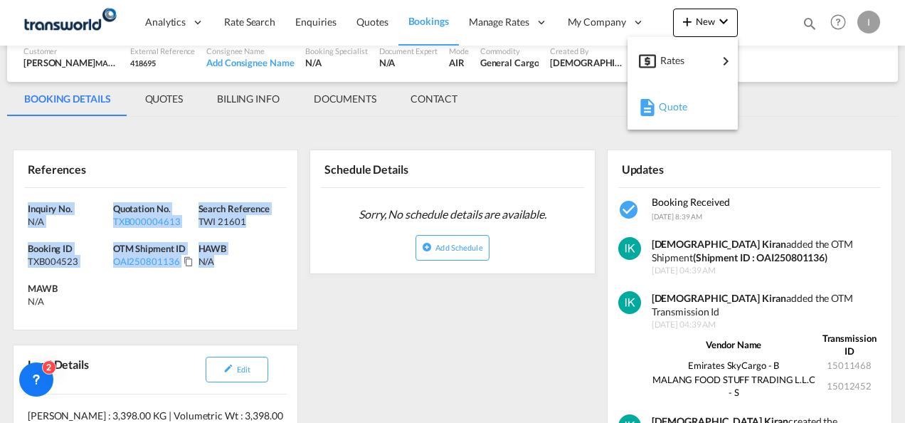
click at [670, 98] on span "Quote" at bounding box center [667, 106] width 16 height 28
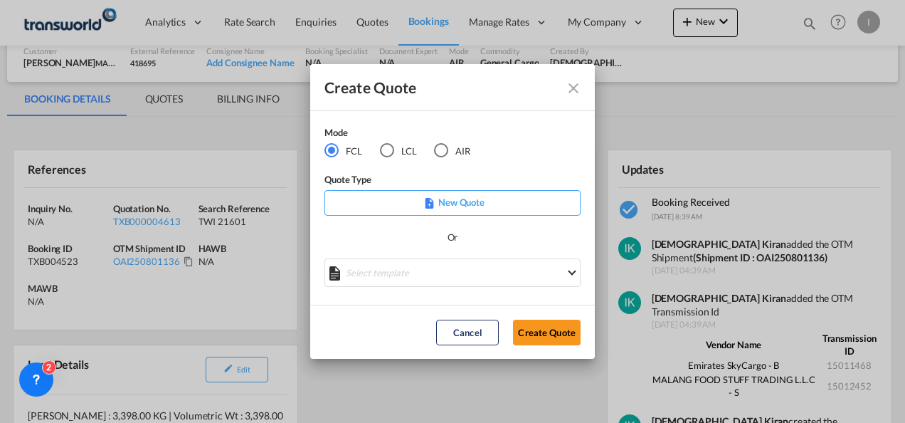
click at [415, 152] on md-radio-button "LCL" at bounding box center [398, 151] width 37 height 16
click at [535, 324] on button "Create Quote" at bounding box center [547, 332] width 68 height 26
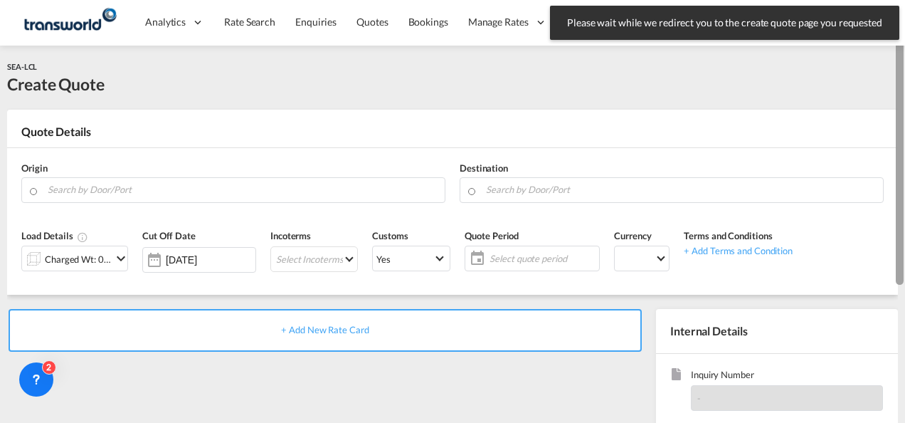
drag, startPoint x: 902, startPoint y: 340, endPoint x: 907, endPoint y: 183, distance: 157.3
click at [904, 183] on html "Please wait while we redirect you to the create quote page you requested Press …" at bounding box center [452, 211] width 905 height 423
click at [280, 184] on input "Search by Door/Port" at bounding box center [243, 189] width 390 height 25
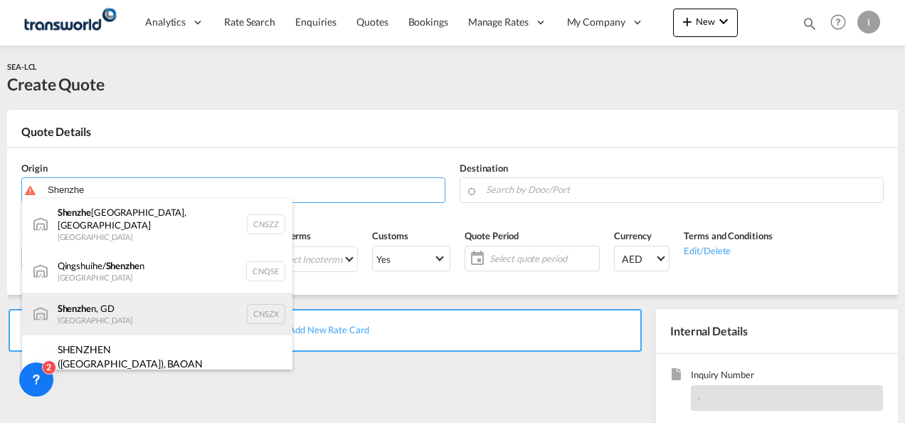
click at [117, 302] on div "Shenzhe n, GD [GEOGRAPHIC_DATA] CNSZX" at bounding box center [157, 313] width 270 height 43
type input "[GEOGRAPHIC_DATA], GD, CNSZX"
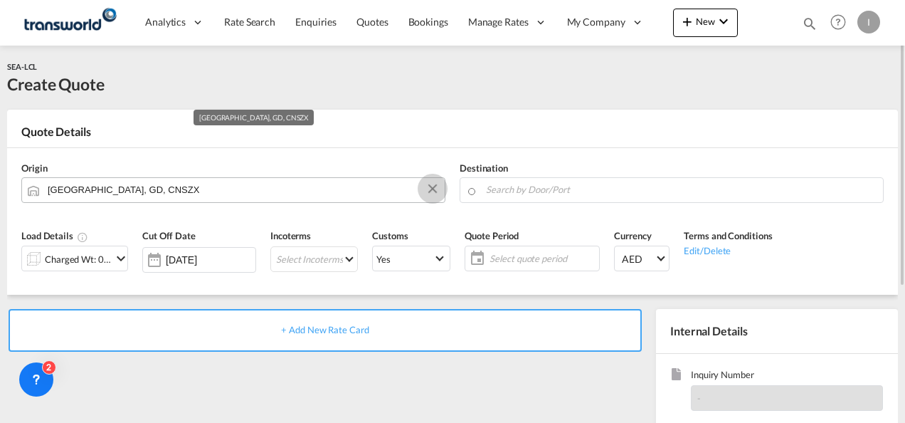
click at [423, 188] on button "Clear Input" at bounding box center [432, 188] width 21 height 21
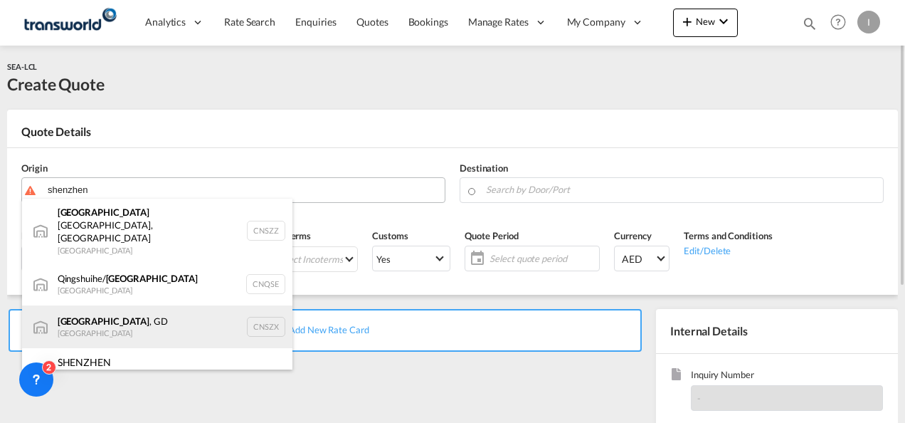
click at [119, 312] on div "[GEOGRAPHIC_DATA] , GD [GEOGRAPHIC_DATA] CNSZX" at bounding box center [157, 326] width 270 height 43
type input "[GEOGRAPHIC_DATA], GD, CNSZX"
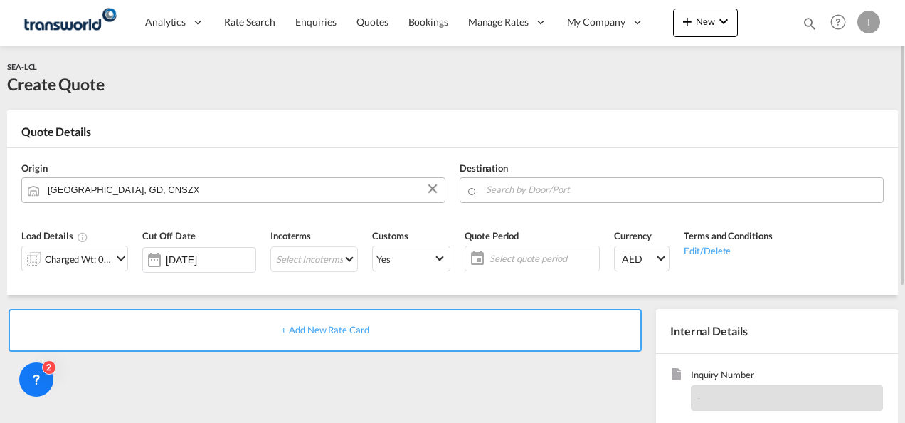
click at [488, 180] on input "Search by Door/Port" at bounding box center [681, 189] width 390 height 25
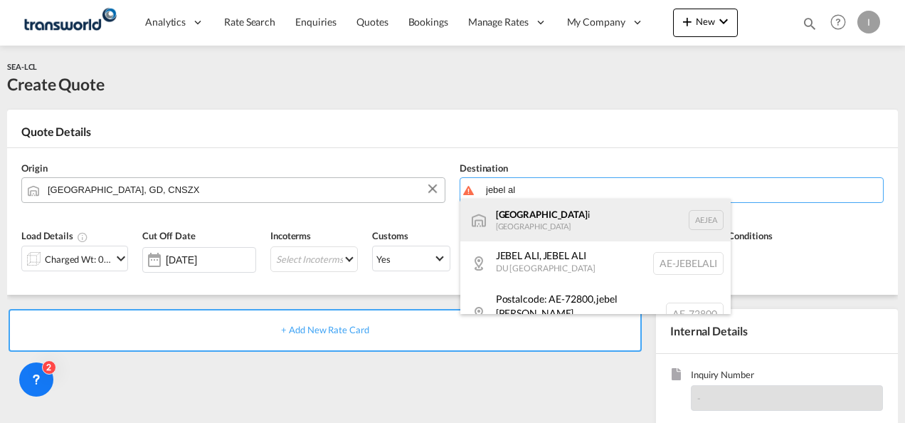
click at [532, 221] on div "[GEOGRAPHIC_DATA] [GEOGRAPHIC_DATA]" at bounding box center [595, 219] width 270 height 43
type input "[GEOGRAPHIC_DATA], [GEOGRAPHIC_DATA]"
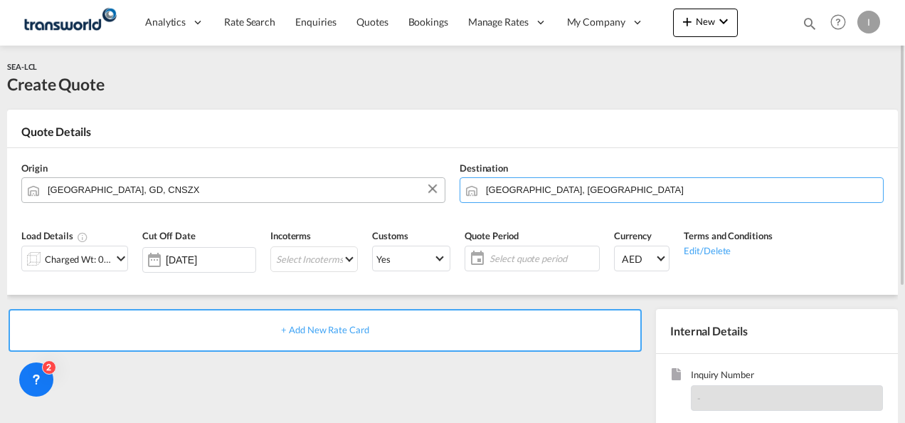
click at [112, 265] on md-icon "icon-chevron-down" at bounding box center [120, 258] width 17 height 17
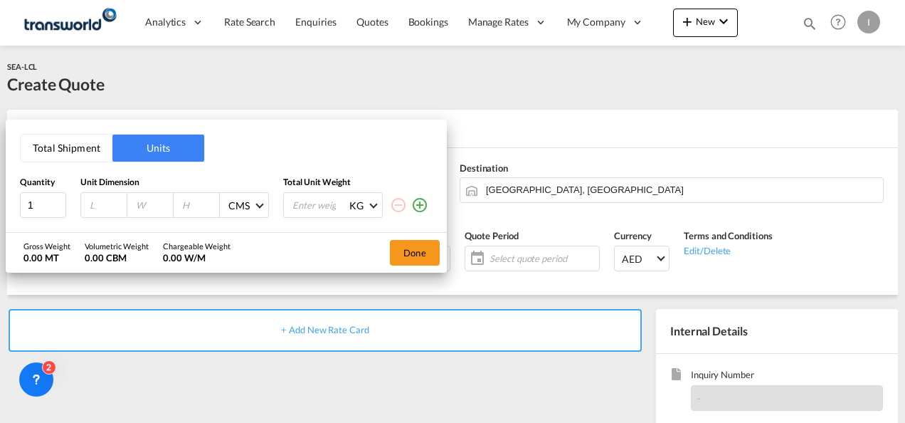
click at [81, 153] on button "Total Shipment" at bounding box center [67, 147] width 92 height 27
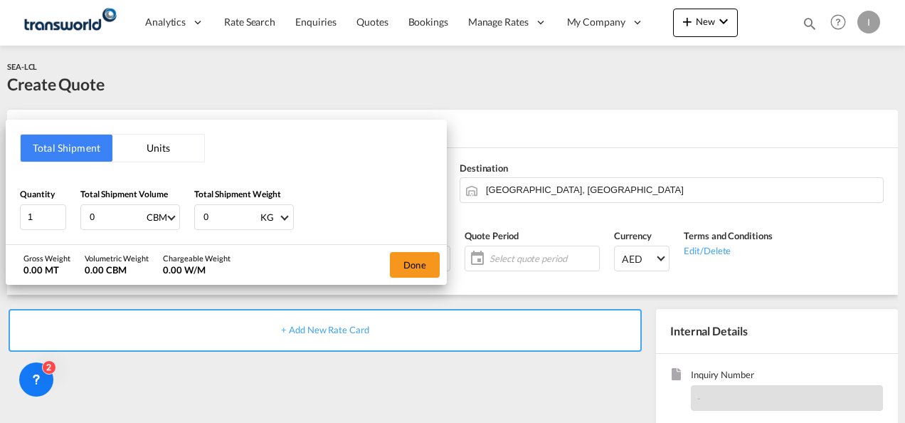
drag, startPoint x: 114, startPoint y: 225, endPoint x: 87, endPoint y: 223, distance: 27.1
click at [87, 223] on div "0 CBM CBM CFT" at bounding box center [130, 217] width 100 height 26
type input "7"
drag, startPoint x: 222, startPoint y: 218, endPoint x: 188, endPoint y: 221, distance: 34.3
click at [188, 221] on div "Quantity 1 Total Shipment Volume 7 CBM CBM CFT Total Shipment Weight 0 KG KG LB" at bounding box center [226, 208] width 413 height 43
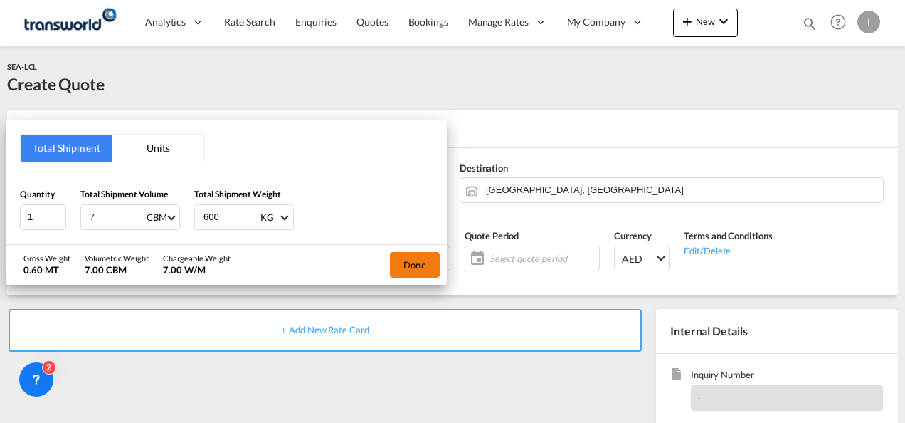
type input "600"
click at [417, 266] on button "Done" at bounding box center [415, 265] width 50 height 26
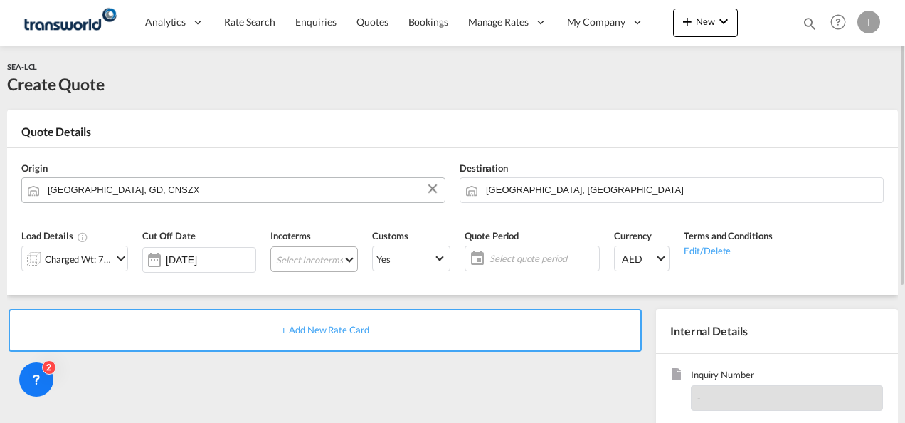
click at [323, 259] on md-select "Select Incoterms FCA - import Free Carrier FAS - export Free Alongside Ship DPU…" at bounding box center [313, 259] width 87 height 26
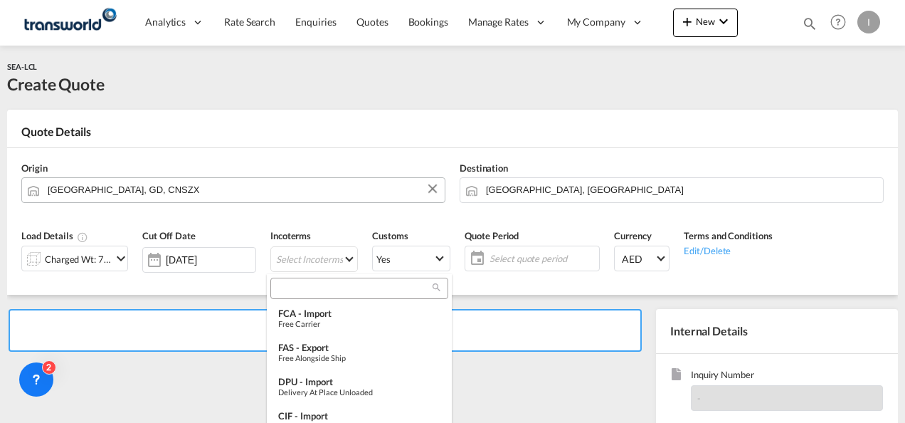
click at [292, 287] on input "search" at bounding box center [354, 288] width 158 height 13
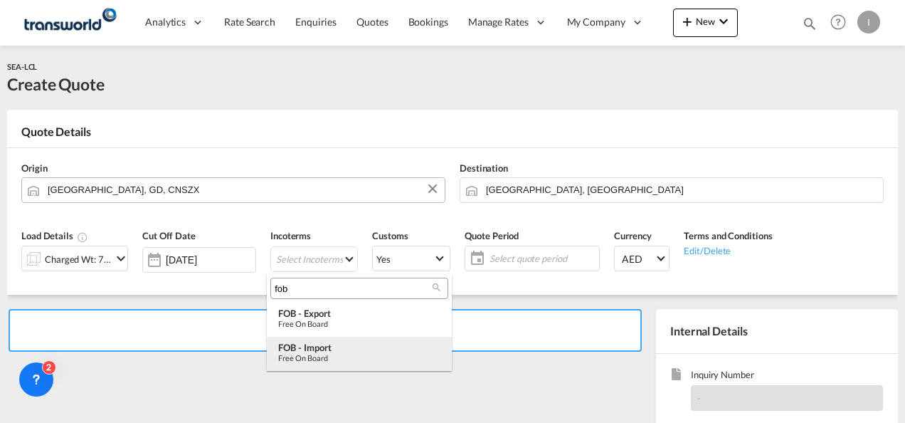
type input "fob"
click at [323, 354] on div "Free on Board" at bounding box center [359, 357] width 162 height 9
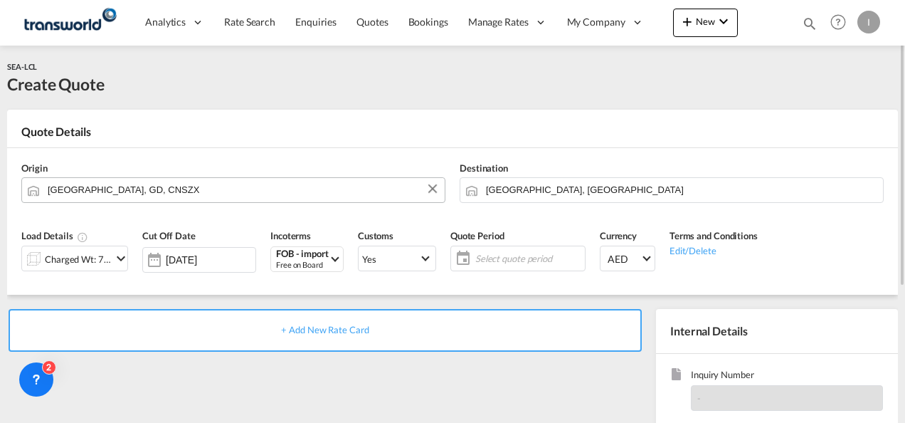
click at [503, 259] on span "Select quote period" at bounding box center [528, 258] width 106 height 13
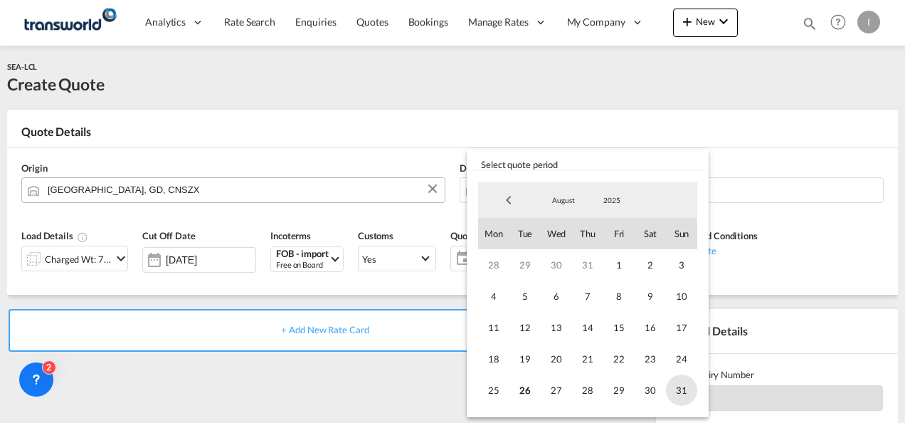
click at [693, 399] on span "31" at bounding box center [681, 389] width 31 height 31
click at [435, 383] on md-backdrop at bounding box center [452, 211] width 905 height 423
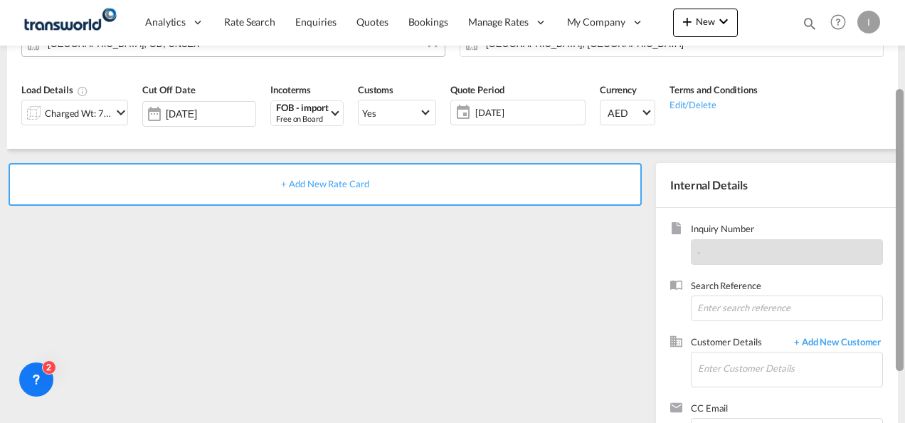
scroll to position [148, 0]
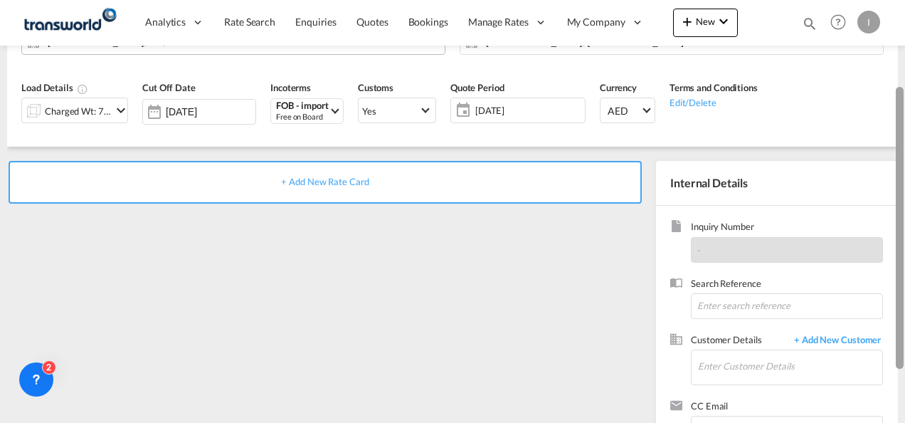
drag, startPoint x: 900, startPoint y: 228, endPoint x: 898, endPoint y: 327, distance: 99.6
click at [898, 327] on div at bounding box center [900, 228] width 8 height 282
click at [700, 312] on input at bounding box center [787, 306] width 192 height 26
paste input "TWI 21568"
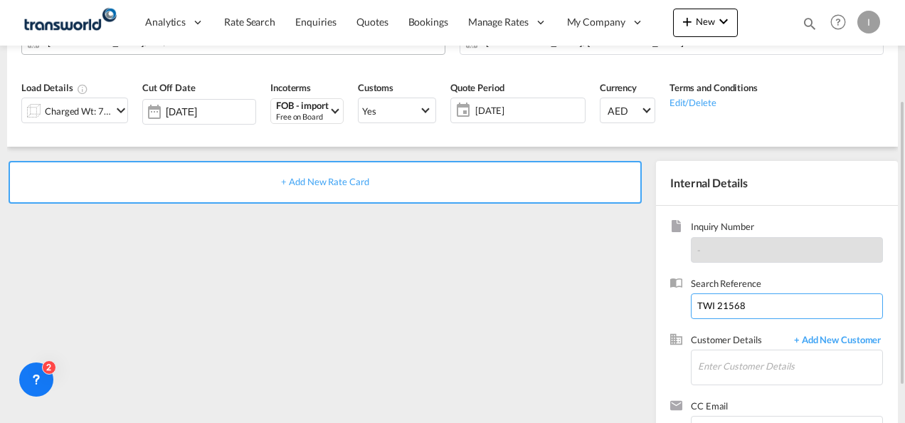
type input "TWI 21568"
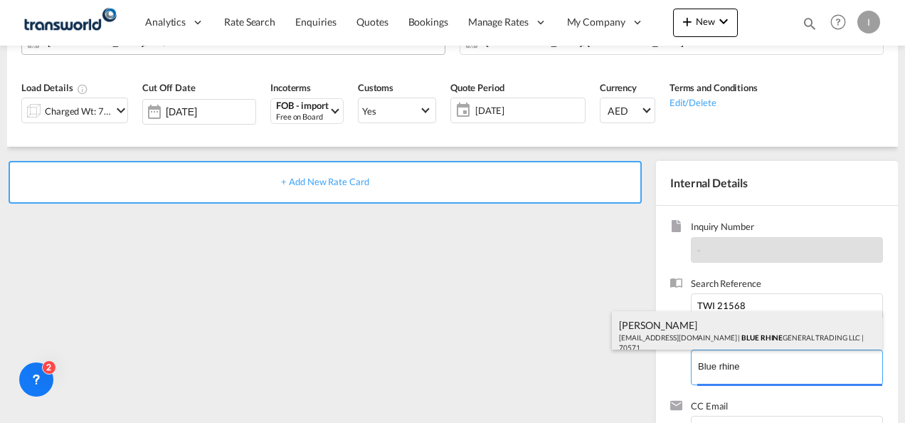
click at [694, 327] on div "[PERSON_NAME] [EMAIL_ADDRESS][DOMAIN_NAME] | BLUE RHINE GENERAL TRADING LLC | 7…" at bounding box center [747, 335] width 270 height 48
type input "BLUE RHINE GENERAL TRADING LLC, [PERSON_NAME], [EMAIL_ADDRESS][DOMAIN_NAME]"
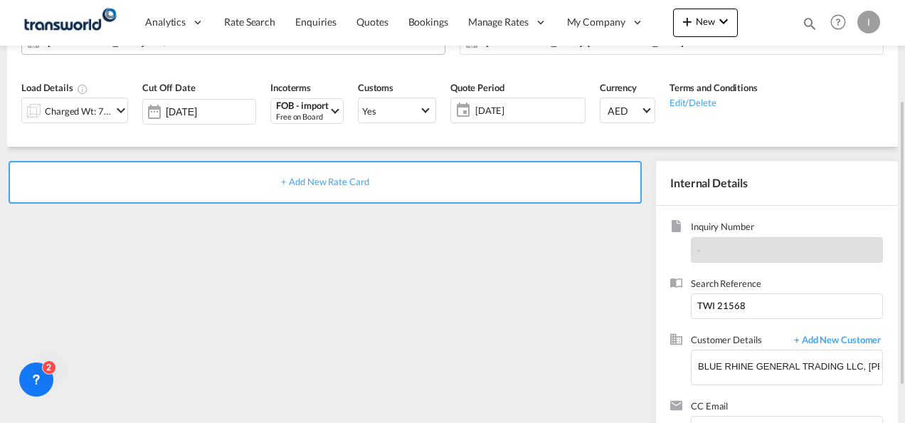
click at [346, 178] on span "+ Add New Rate Card" at bounding box center [324, 181] width 87 height 11
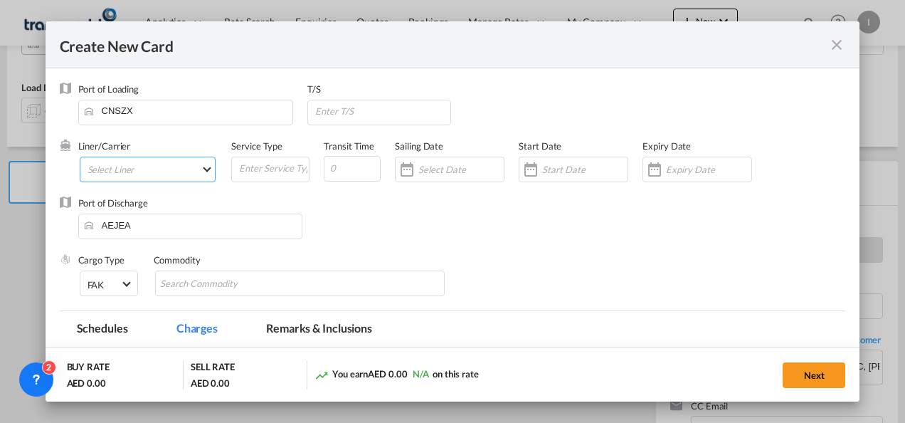
click at [117, 172] on md-select "Select Liner 2HM LOGISTICS D.O.O 2HM LOGISTICS D.O.O. / TDWC-CAPODISTRI 2HM LOG…" at bounding box center [148, 169] width 137 height 26
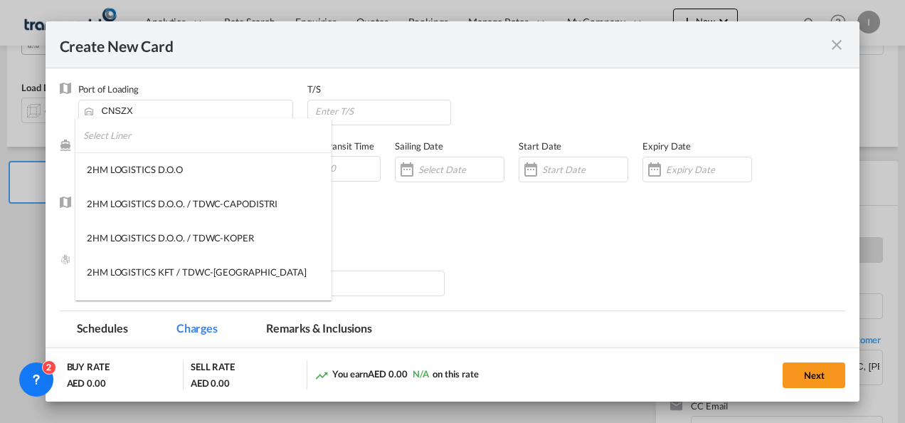
click at [101, 128] on input "search" at bounding box center [207, 135] width 248 height 34
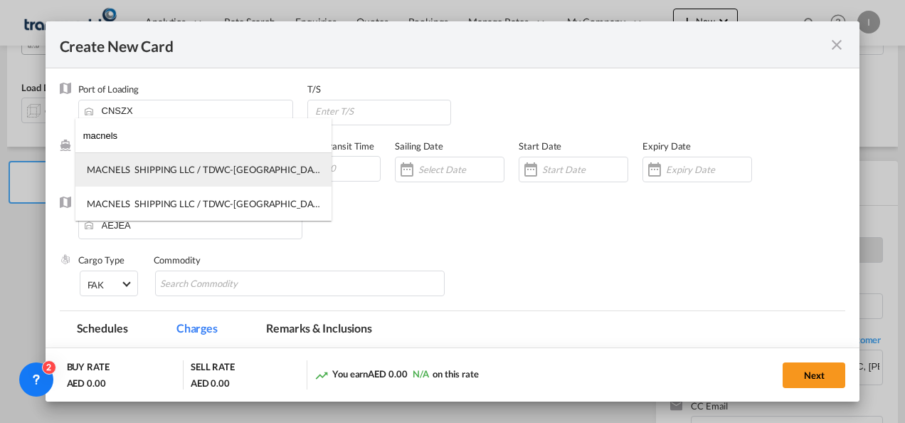
type input "macnels"
click at [160, 165] on div "MACNELS SHIPPING LLC / TDWC-[GEOGRAPHIC_DATA]" at bounding box center [203, 169] width 233 height 13
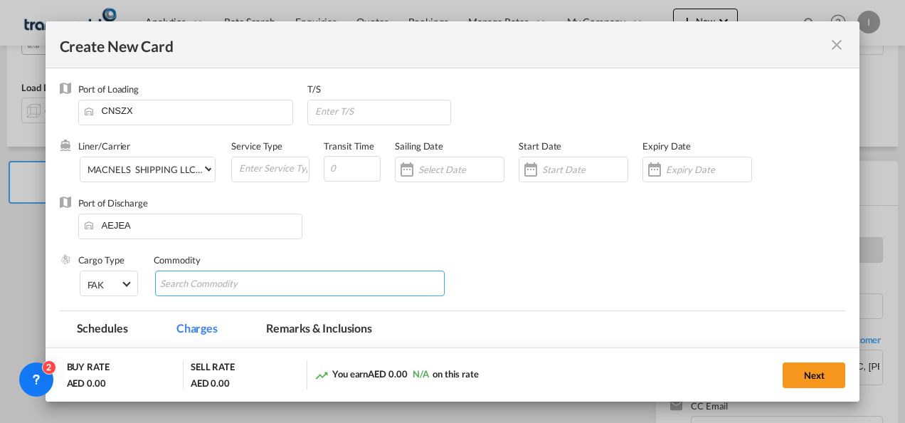
click at [290, 285] on md-chips-wrap "Chips container with autocompletion. Enter the text area, type text to search, …" at bounding box center [300, 283] width 290 height 26
type input "General Cargo"
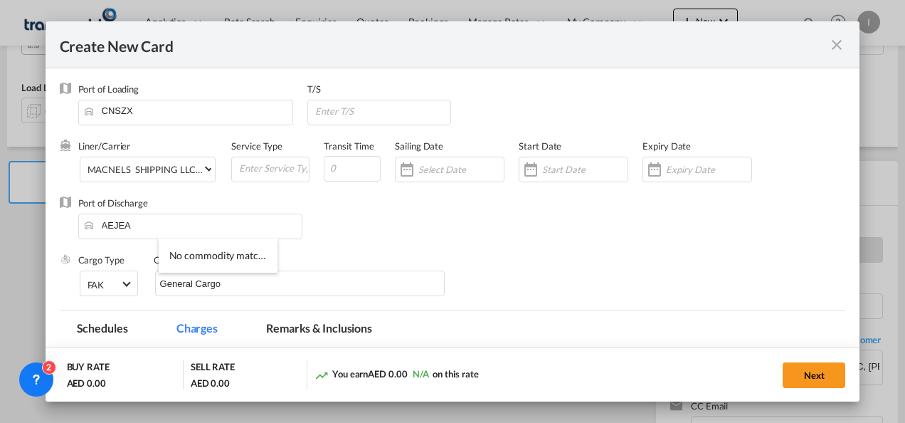
click at [541, 249] on div "Port of Discharge [GEOGRAPHIC_DATA]" at bounding box center [453, 224] width 786 height 57
click at [704, 175] on div "Create New Card ..." at bounding box center [708, 169] width 85 height 13
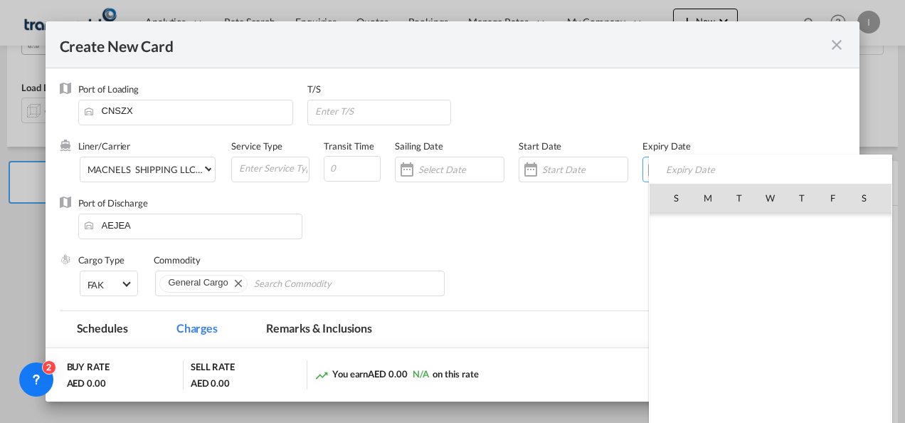
scroll to position [329321, 0]
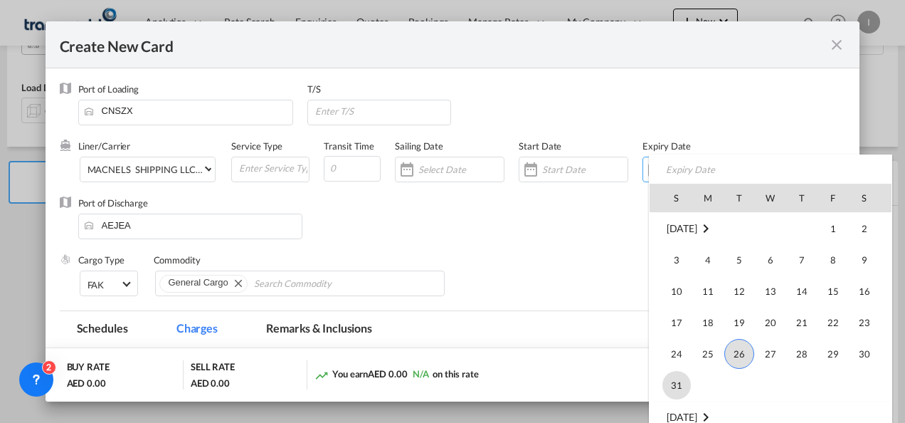
click at [672, 387] on span "31" at bounding box center [676, 385] width 28 height 28
type input "[DATE]"
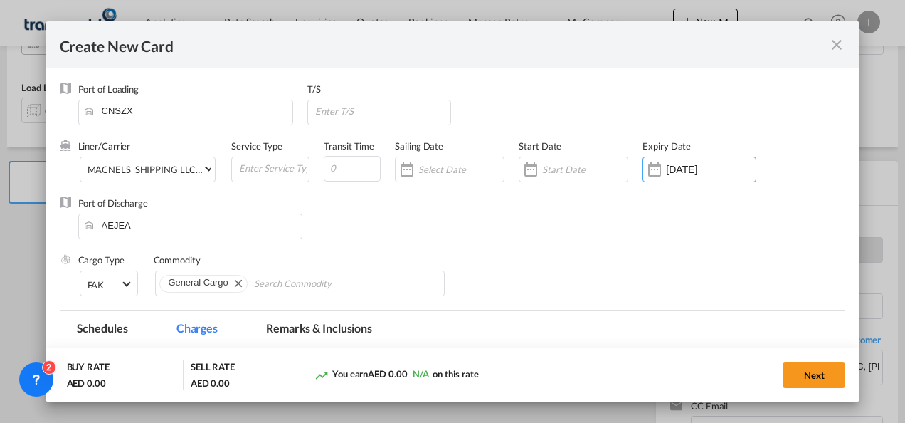
click at [567, 273] on div "Cargo Type FAK FAK GCR GDSM General Cargo Hazardous Cargo Ambient Foodstuff Chi…" at bounding box center [462, 281] width 768 height 57
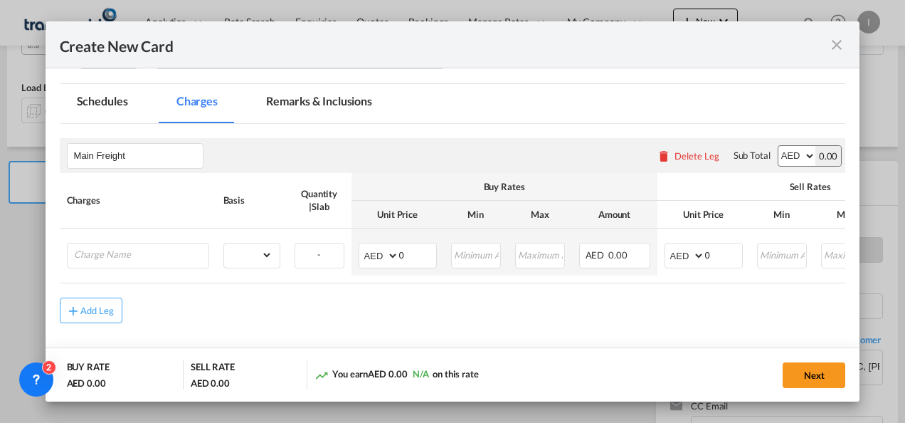
scroll to position [238, 0]
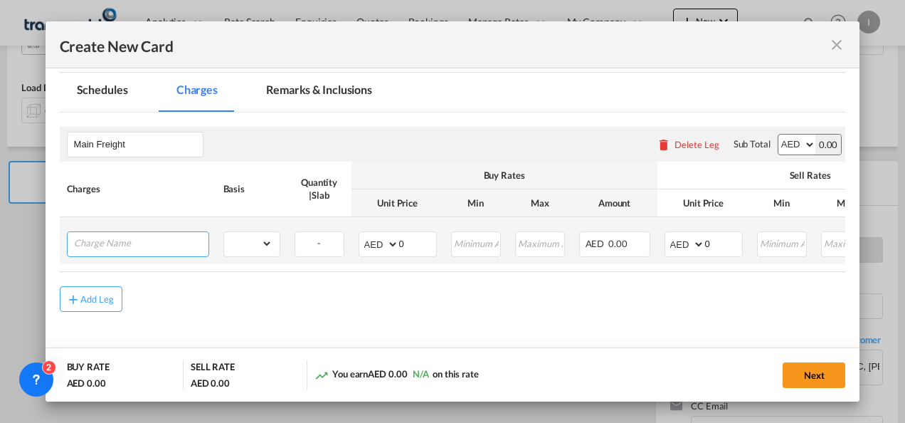
click at [165, 241] on input "Charge Name" at bounding box center [141, 242] width 134 height 21
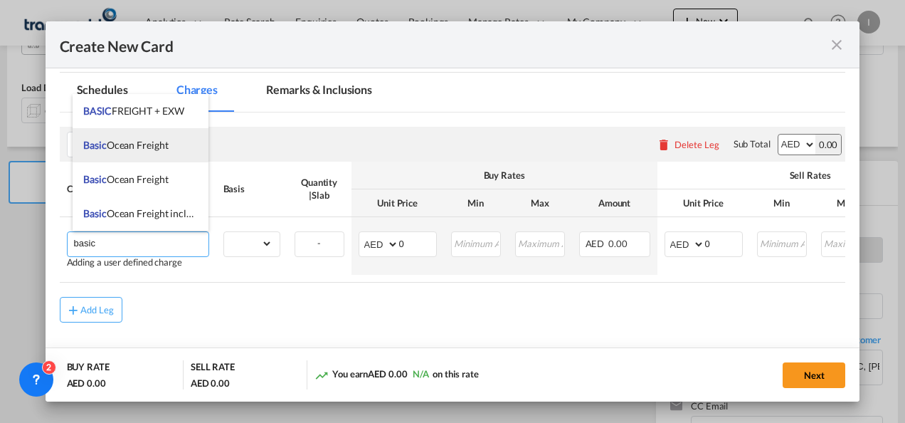
click at [133, 137] on li "Basic Ocean Freight" at bounding box center [141, 145] width 136 height 34
type input "Basic Ocean Freight"
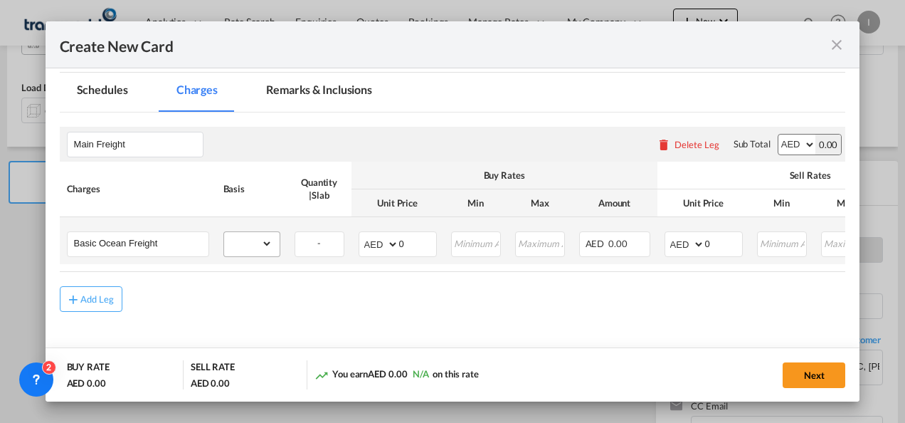
click at [275, 242] on md-input-container "gross_weight volumetric_weight per_shipment per_bl per_km per_hawb per_kg flat …" at bounding box center [251, 243] width 55 height 23
click at [246, 229] on td "gross_weight volumetric_weight per_shipment per_bl per_km per_hawb per_kg flat …" at bounding box center [251, 240] width 71 height 47
click at [246, 239] on select "gross_weight volumetric_weight per_shipment per_bl per_km per_hawb per_kg flat …" at bounding box center [248, 243] width 48 height 23
select select "per_shipment"
click at [224, 232] on select "gross_weight volumetric_weight per_shipment per_bl per_km per_hawb per_kg flat …" at bounding box center [248, 243] width 48 height 23
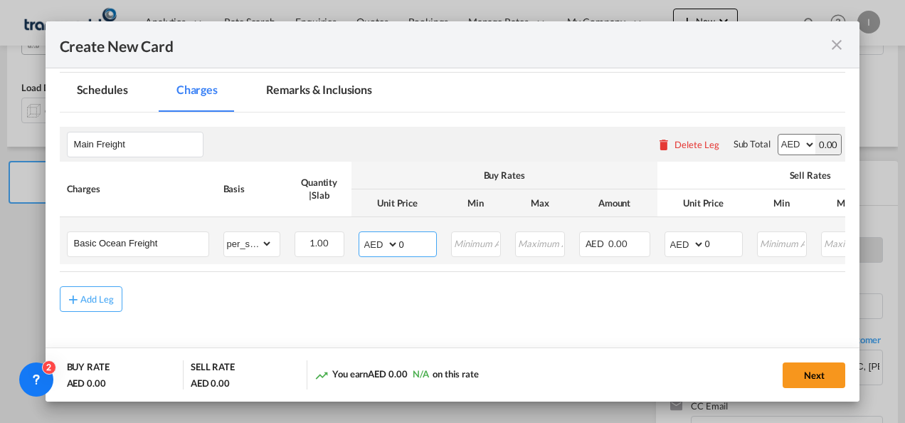
click at [411, 238] on input "0" at bounding box center [417, 242] width 37 height 21
type input "605"
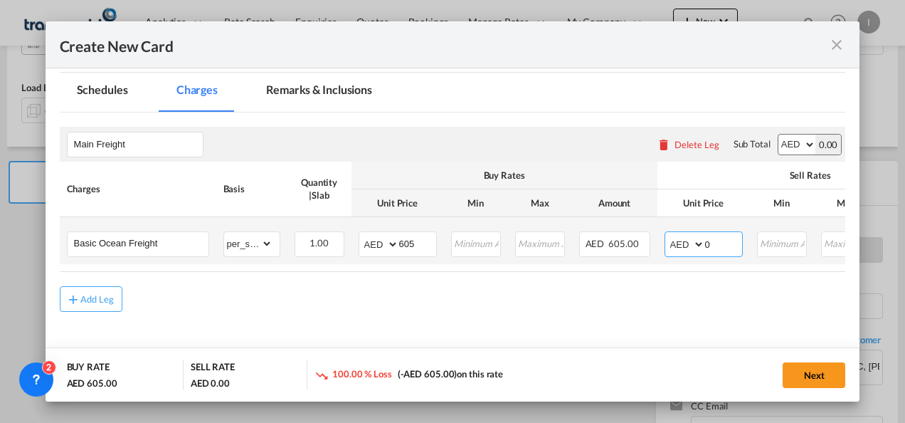
drag, startPoint x: 711, startPoint y: 245, endPoint x: 698, endPoint y: 245, distance: 13.5
click at [698, 245] on md-input-container "AED AFN ALL AMD ANG AOA ARS AUD AWG AZN BAM BBD BDT BGN BHD BIF BMD BND [PERSON…" at bounding box center [703, 244] width 78 height 26
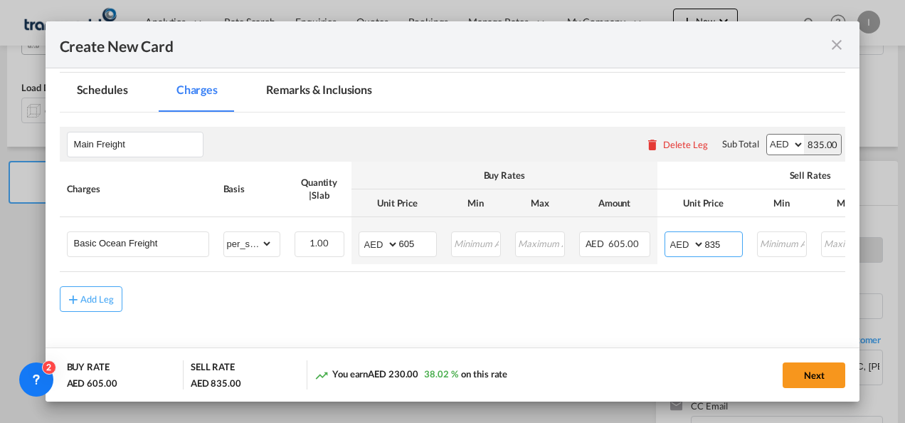
type input "835"
click at [590, 327] on md-content "Main Freight Please enter leg name Leg Name Already Exists Delete Leg Sub Total…" at bounding box center [453, 239] width 786 height 254
click at [815, 370] on button "Next" at bounding box center [813, 375] width 63 height 26
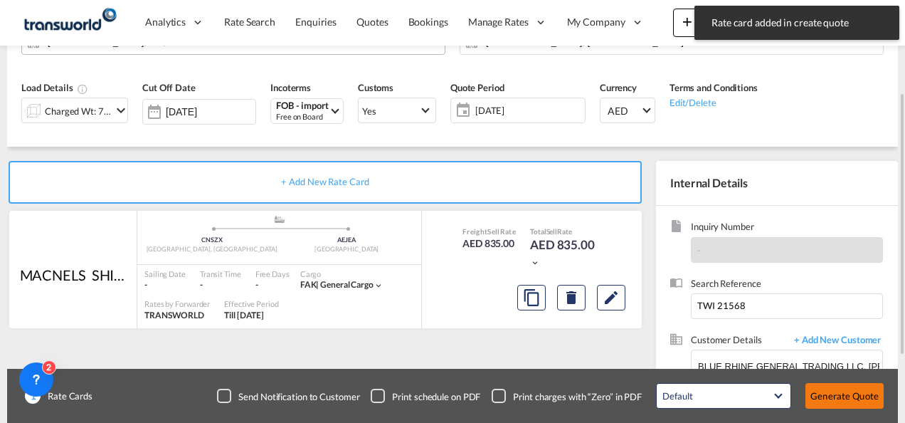
click at [824, 398] on button "Generate Quote" at bounding box center [844, 396] width 78 height 26
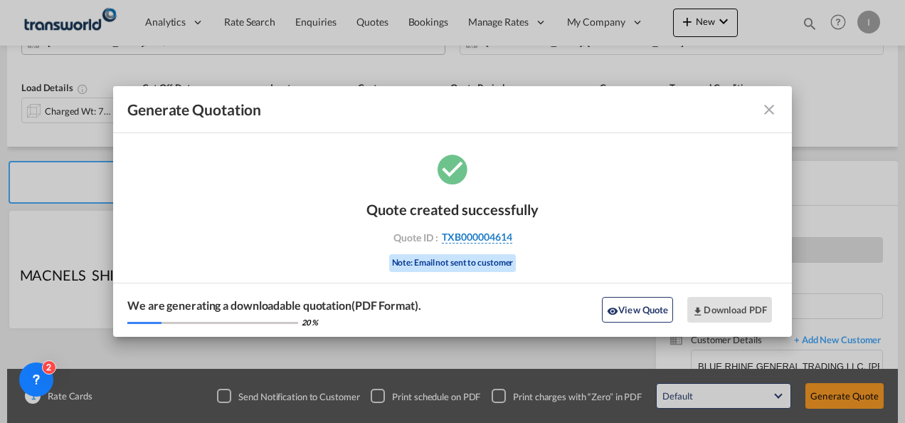
click at [467, 234] on span "TXB000004614" at bounding box center [477, 236] width 70 height 13
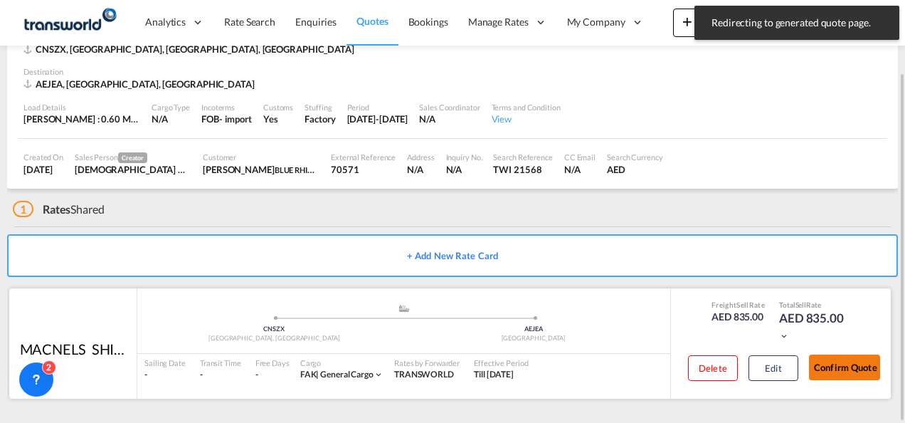
click at [824, 365] on button "Confirm Quote" at bounding box center [844, 367] width 71 height 26
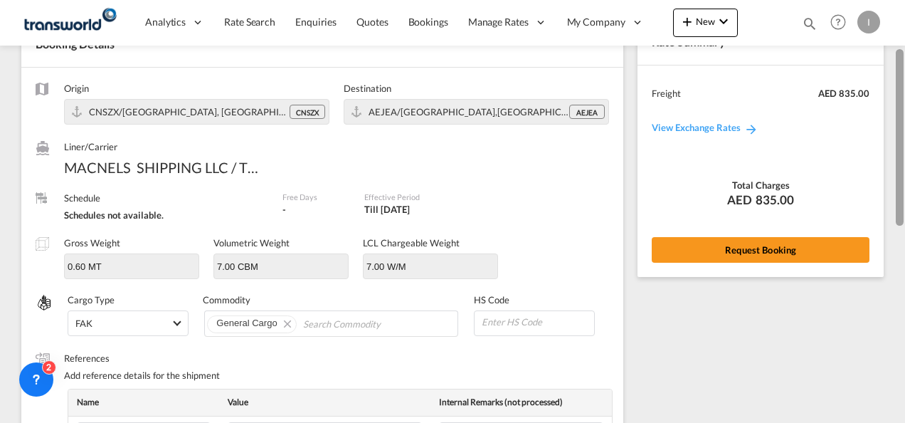
scroll to position [86, 0]
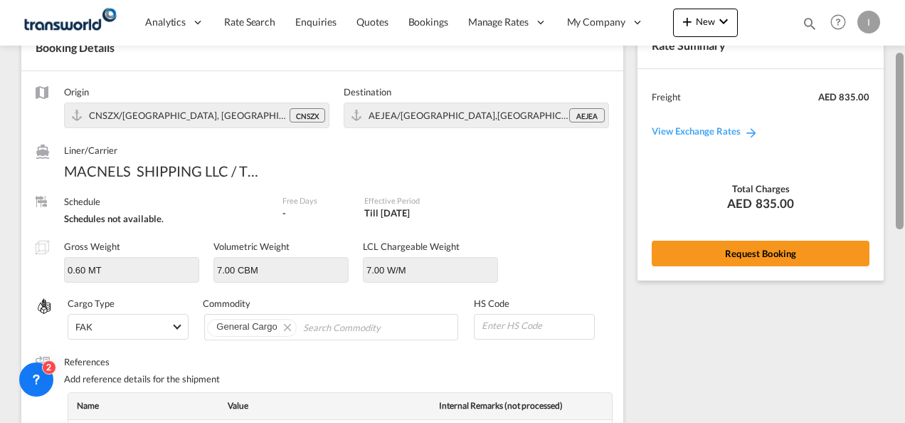
drag, startPoint x: 901, startPoint y: 307, endPoint x: 891, endPoint y: 129, distance: 178.1
click at [904, 104] on html "Redirecting to generated quote page. Press Escape to dismiss. Analytics Reports…" at bounding box center [452, 211] width 905 height 423
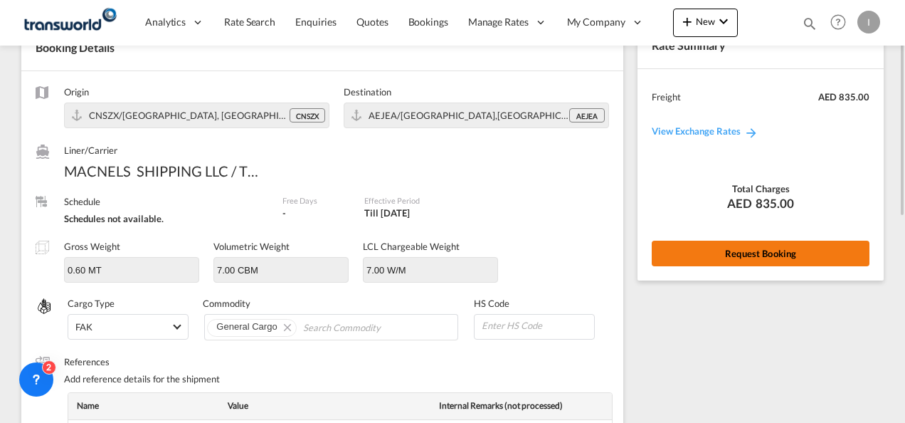
click at [782, 260] on button "Request Booking" at bounding box center [761, 253] width 218 height 26
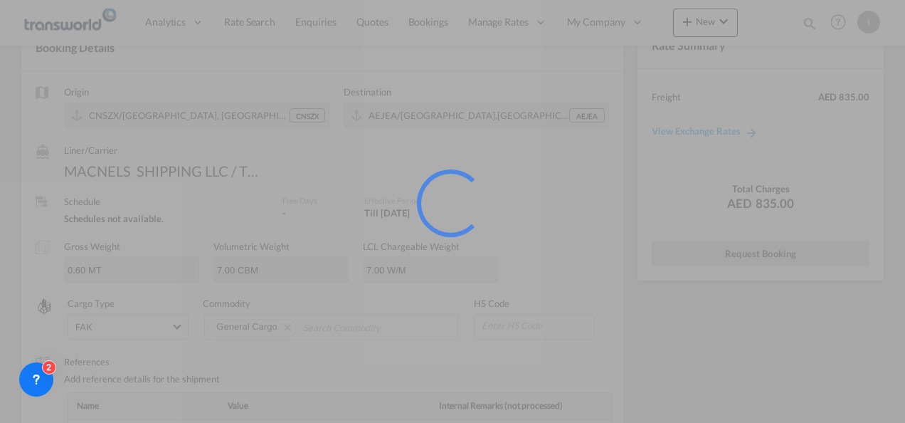
scroll to position [26, 0]
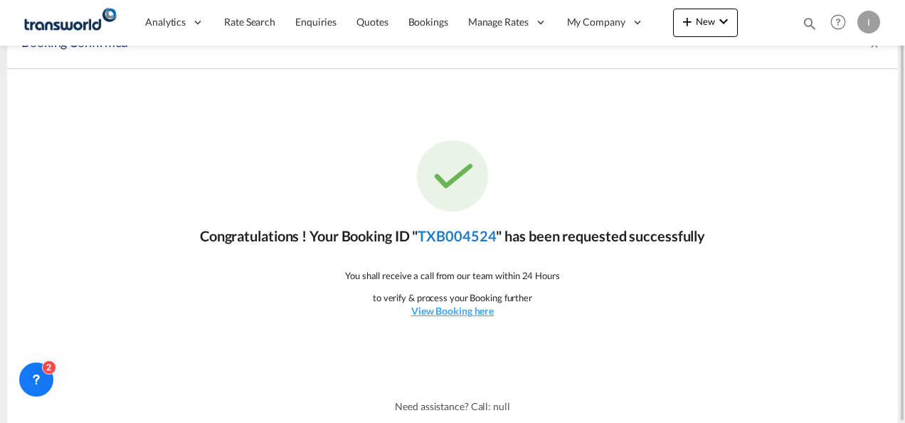
click at [481, 230] on link "TXB004524" at bounding box center [457, 235] width 78 height 17
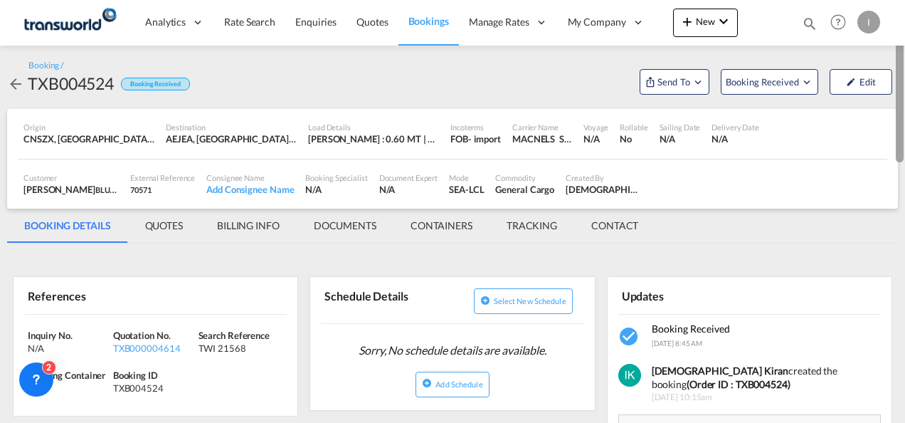
drag, startPoint x: 901, startPoint y: 294, endPoint x: 907, endPoint y: 101, distance: 193.6
click at [904, 101] on html "Analytics Reports Dashboard Rate Search Enquiries Quotes" at bounding box center [452, 211] width 905 height 423
click at [674, 75] on span "Send To" at bounding box center [674, 82] width 36 height 14
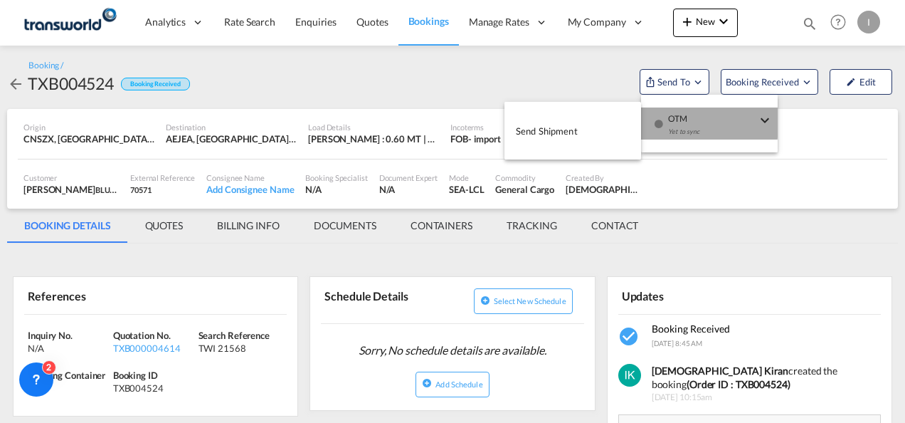
click at [646, 121] on button "OTM Yet to sync" at bounding box center [709, 123] width 137 height 32
click at [566, 129] on span "Send Shipment" at bounding box center [547, 131] width 62 height 23
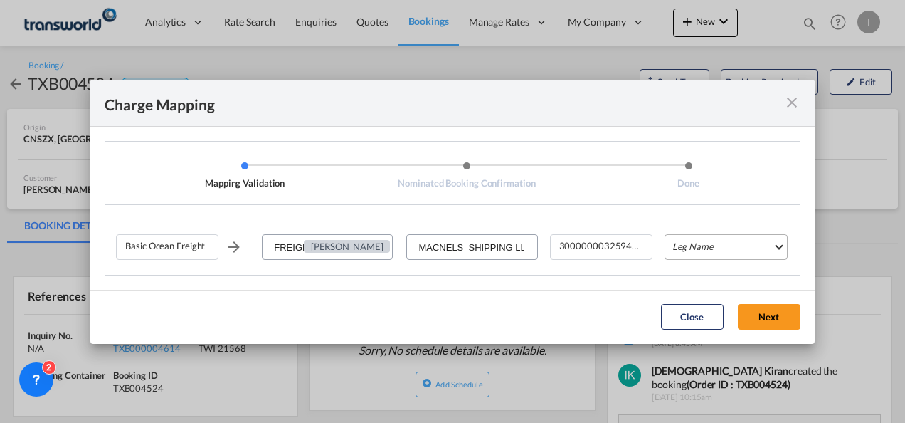
click at [674, 249] on md-select "Leg Name HANDLING ORIGIN VESSEL HANDLING DESTINATION OTHERS TL PICK UP CUSTOMS …" at bounding box center [725, 247] width 123 height 26
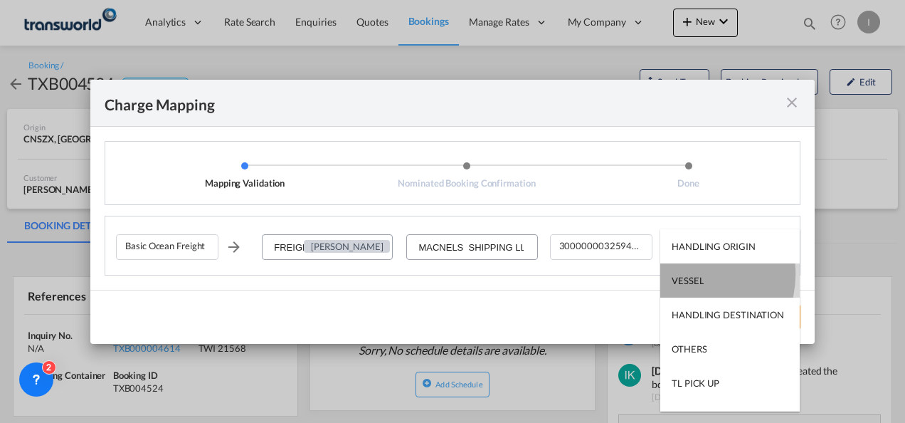
click at [684, 274] on div "VESSEL" at bounding box center [688, 280] width 32 height 13
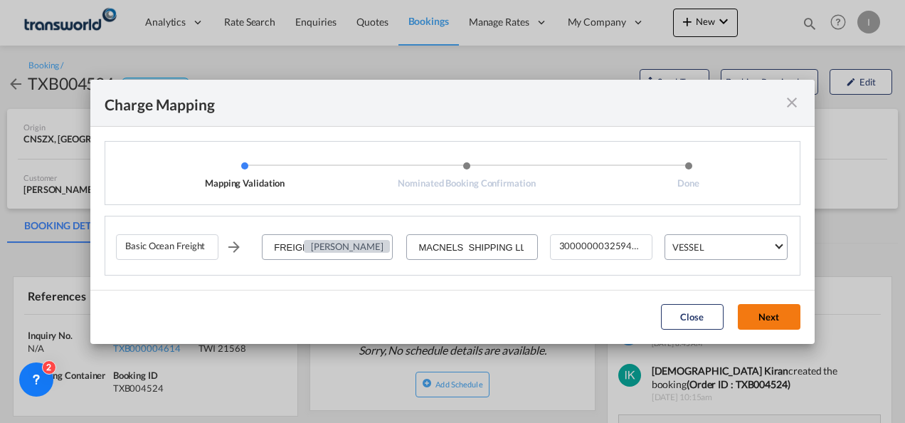
click at [770, 315] on button "Next" at bounding box center [769, 317] width 63 height 26
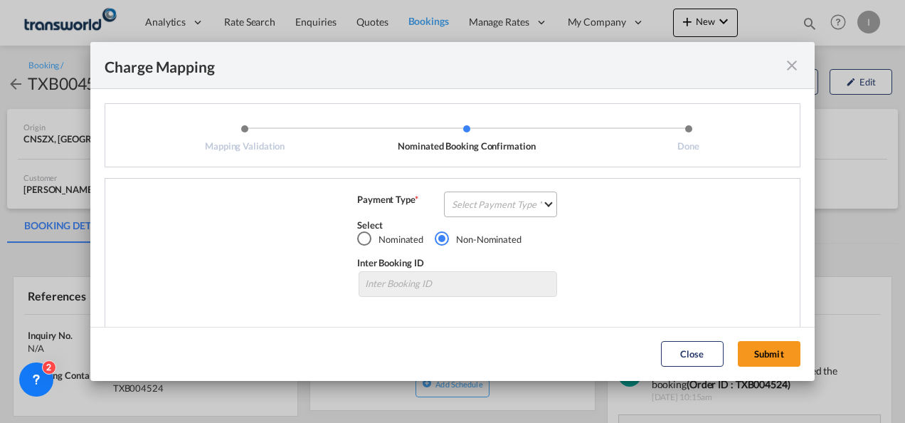
click at [484, 215] on md-select "Select Payment Type COLLECT PREPAID" at bounding box center [500, 204] width 113 height 26
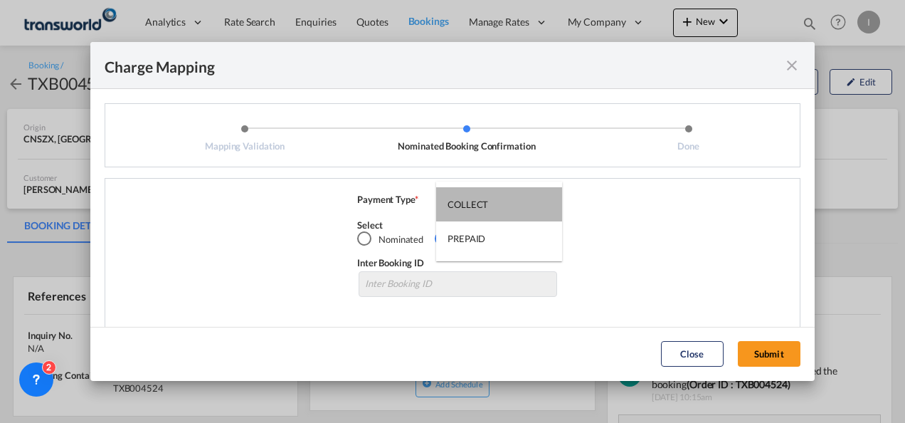
click at [484, 215] on md-option "COLLECT" at bounding box center [499, 204] width 126 height 34
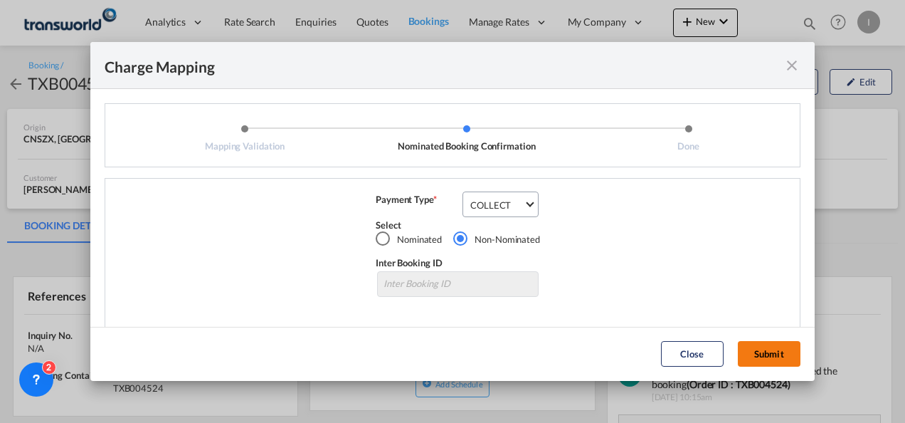
click at [750, 358] on button "Submit" at bounding box center [769, 354] width 63 height 26
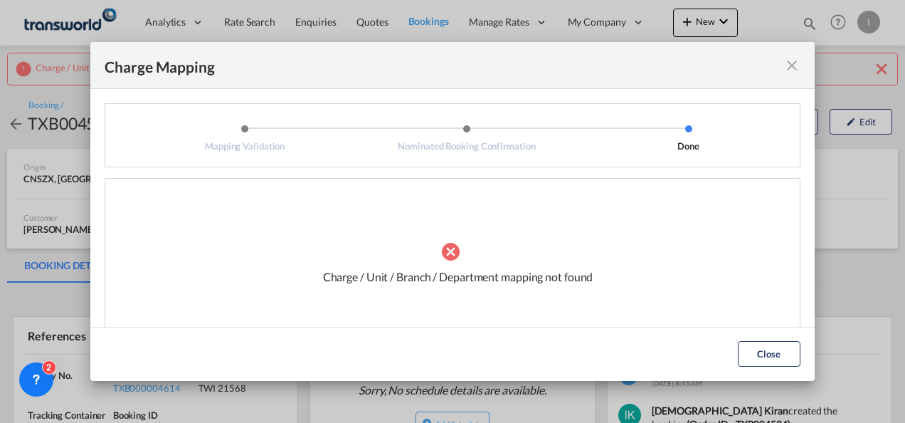
click at [791, 68] on md-icon "icon-close fg-AAA8AD cursor" at bounding box center [791, 65] width 17 height 17
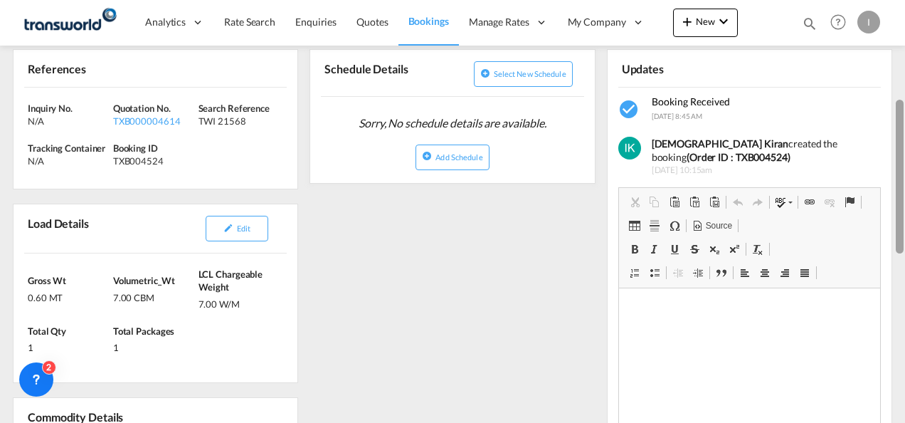
scroll to position [308, 0]
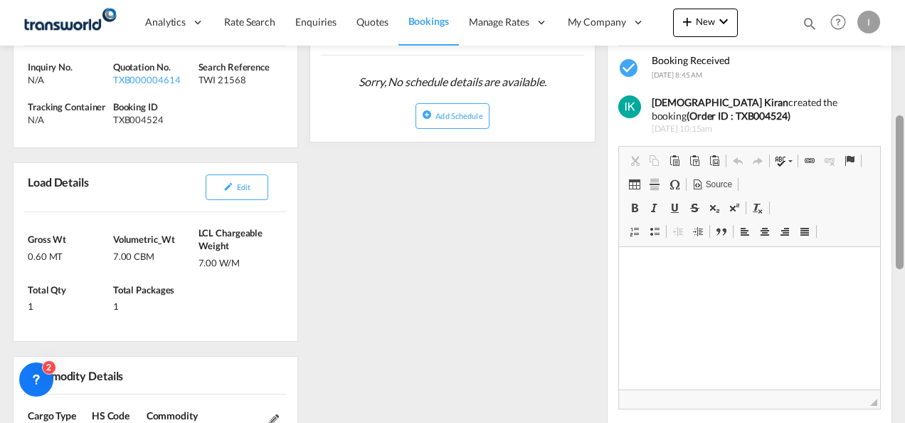
drag, startPoint x: 901, startPoint y: 142, endPoint x: 896, endPoint y: 254, distance: 112.5
click at [896, 254] on div at bounding box center [900, 192] width 8 height 154
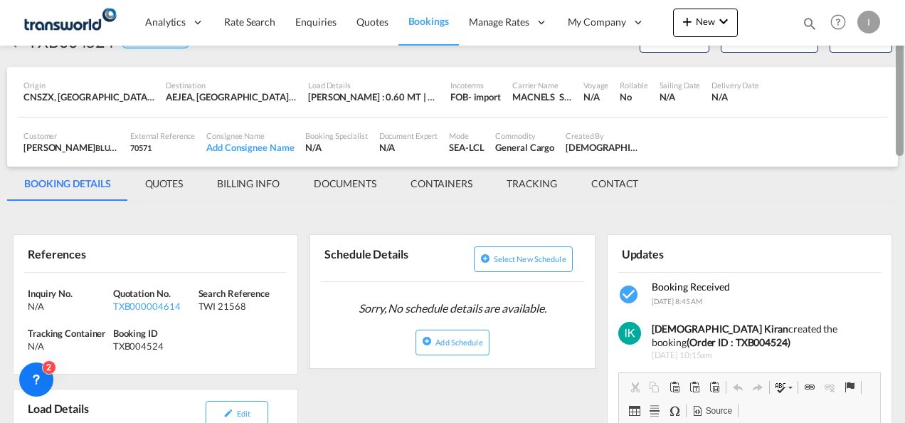
scroll to position [60, 0]
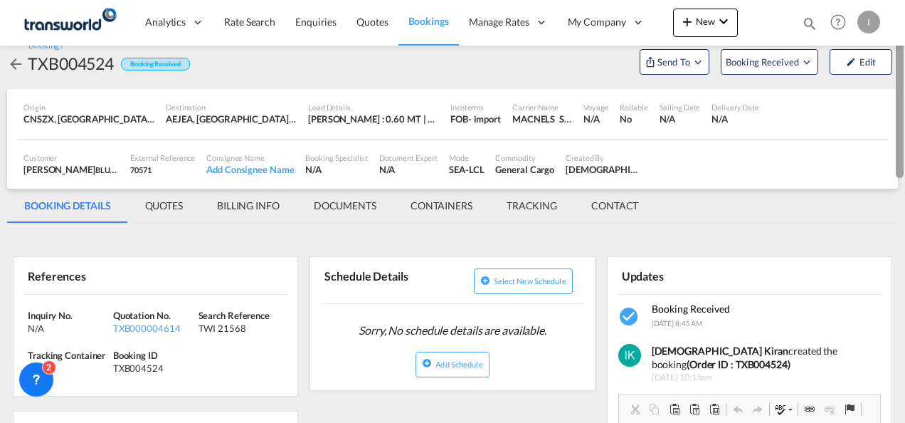
drag, startPoint x: 901, startPoint y: 159, endPoint x: 896, endPoint y: 69, distance: 90.5
click at [896, 69] on div at bounding box center [900, 101] width 8 height 154
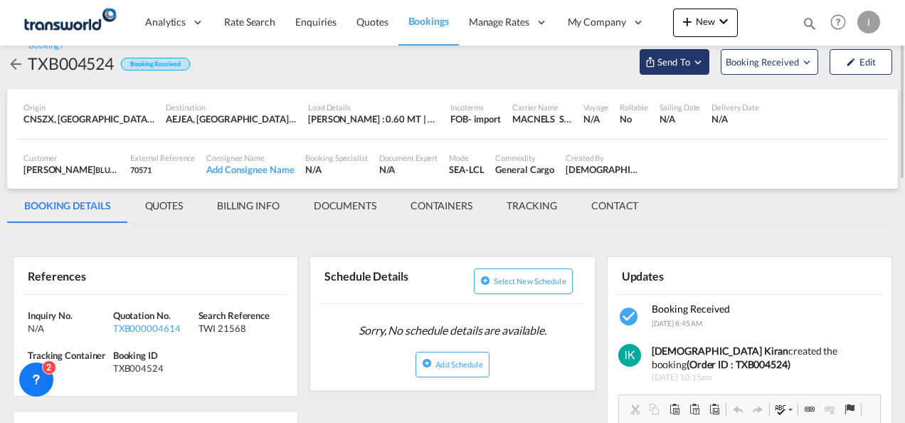
click at [689, 55] on span "Send To" at bounding box center [674, 62] width 36 height 14
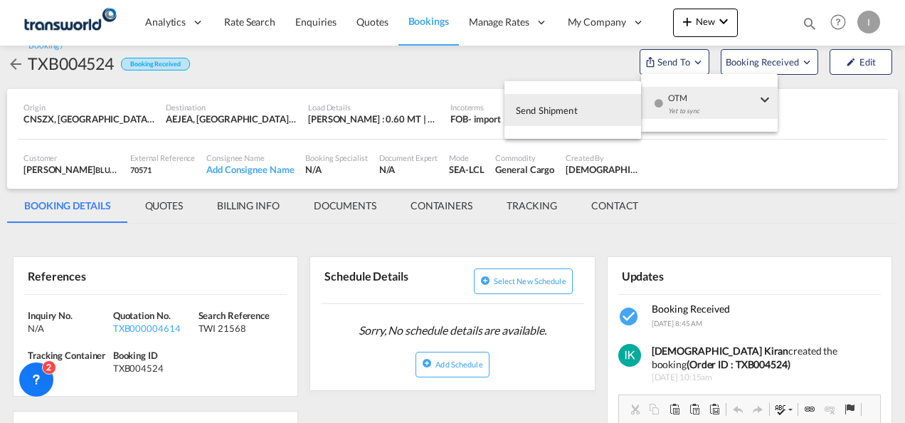
click at [687, 97] on span "OTM" at bounding box center [712, 93] width 88 height 13
click at [585, 108] on button "Send Shipment" at bounding box center [572, 110] width 137 height 32
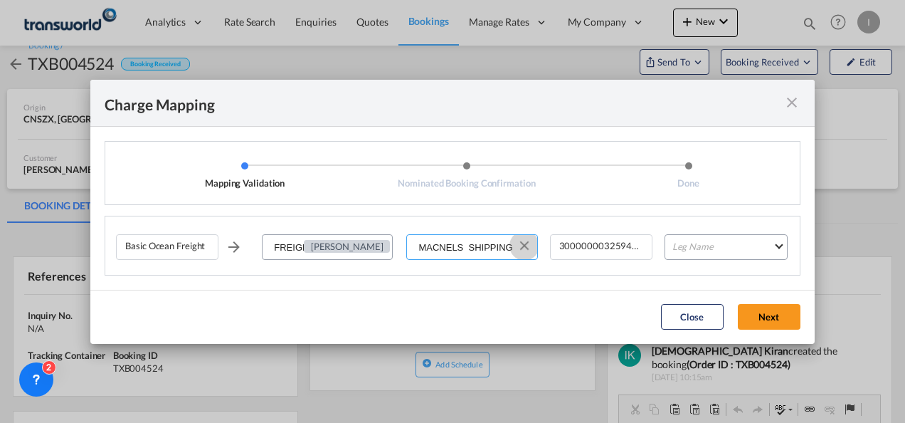
click at [529, 247] on button "Clear Input" at bounding box center [524, 245] width 21 height 21
click at [481, 247] on input "Select Service Provider" at bounding box center [472, 248] width 129 height 26
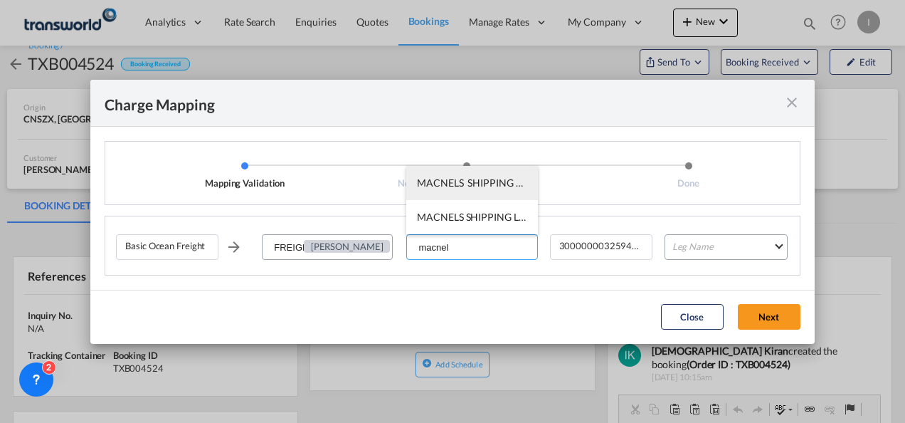
click at [464, 191] on li "MACNELS SHIPPING LLC / TDWC-[GEOGRAPHIC_DATA]" at bounding box center [471, 183] width 131 height 34
type input "MACNELS SHIPPING LLC / TDWC-[GEOGRAPHIC_DATA]"
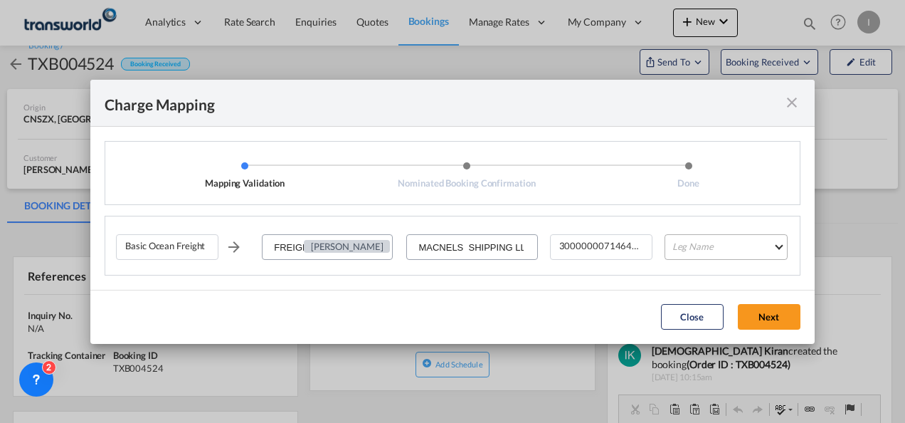
click at [737, 252] on md-select "Leg Name HANDLING ORIGIN VESSEL HANDLING DESTINATION OTHERS TL PICK UP CUSTOMS …" at bounding box center [725, 247] width 123 height 26
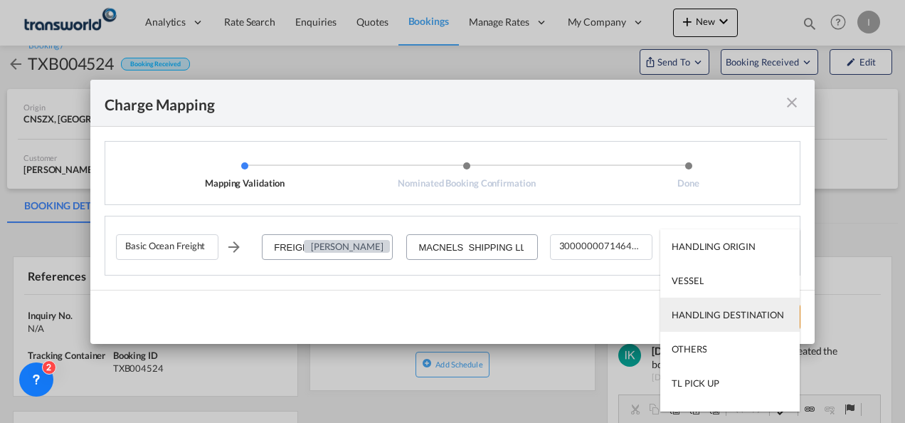
click at [718, 299] on md-option "HANDLING DESTINATION" at bounding box center [729, 314] width 139 height 34
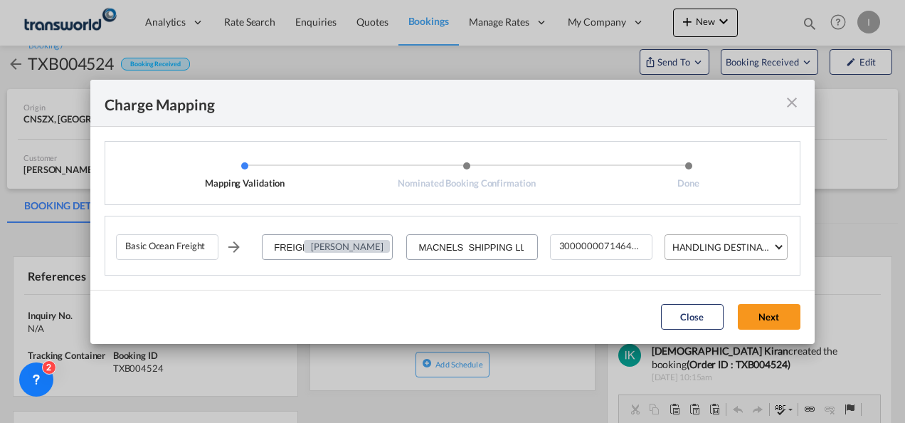
click at [708, 251] on div "HANDLING DESTINATION" at bounding box center [728, 246] width 112 height 11
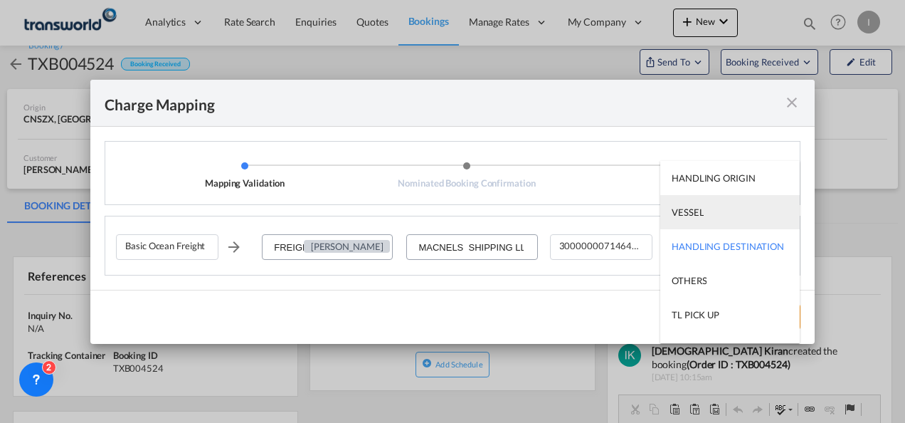
click at [683, 216] on div "VESSEL" at bounding box center [688, 212] width 32 height 13
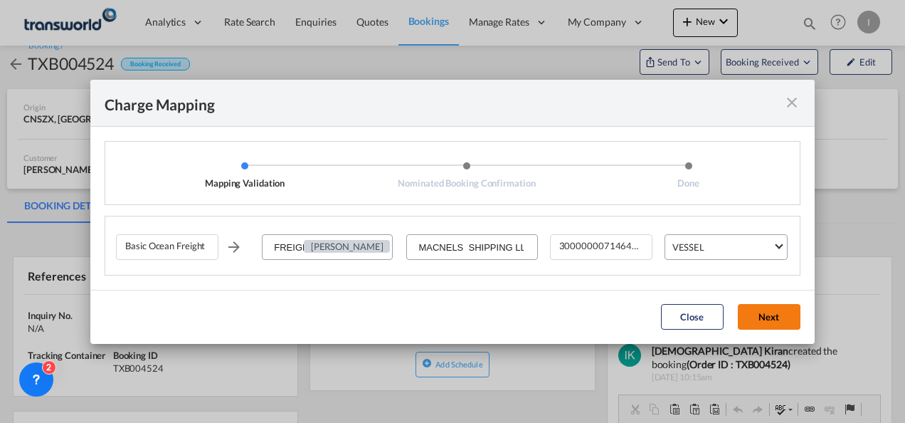
click at [770, 316] on button "Next" at bounding box center [769, 317] width 63 height 26
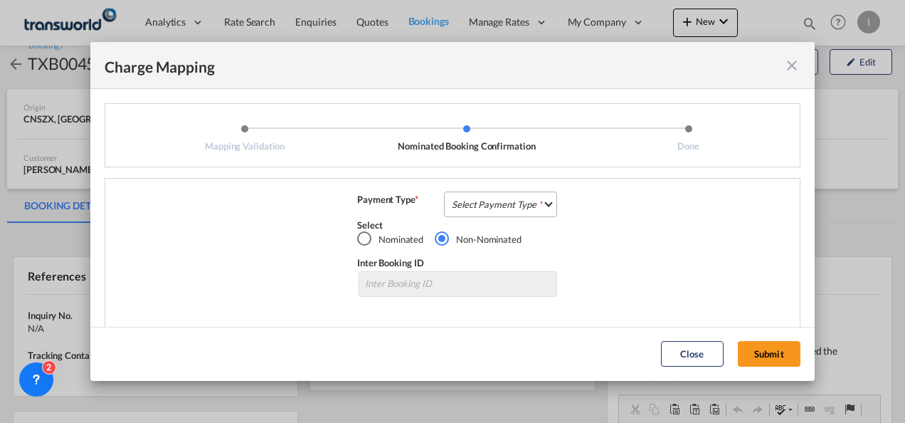
click at [502, 208] on md-select "Select Payment Type COLLECT PREPAID" at bounding box center [500, 204] width 113 height 26
click at [0, 0] on md-option "COLLECT" at bounding box center [0, 0] width 0 height 0
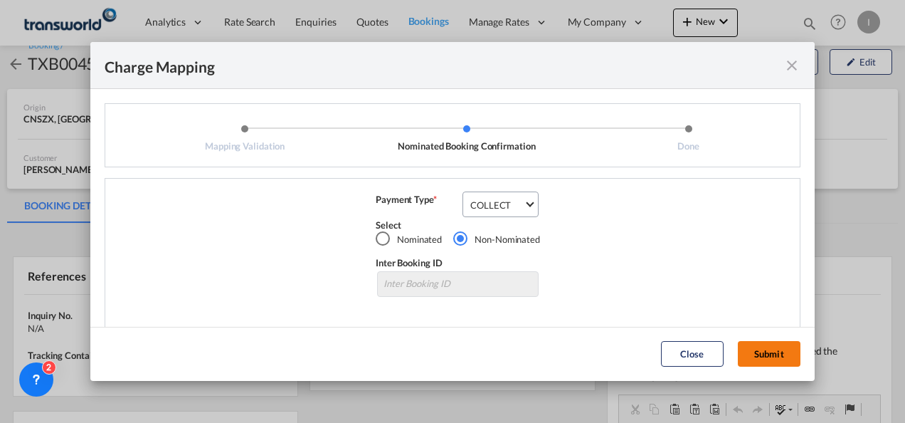
click at [756, 366] on button "Submit" at bounding box center [769, 354] width 63 height 26
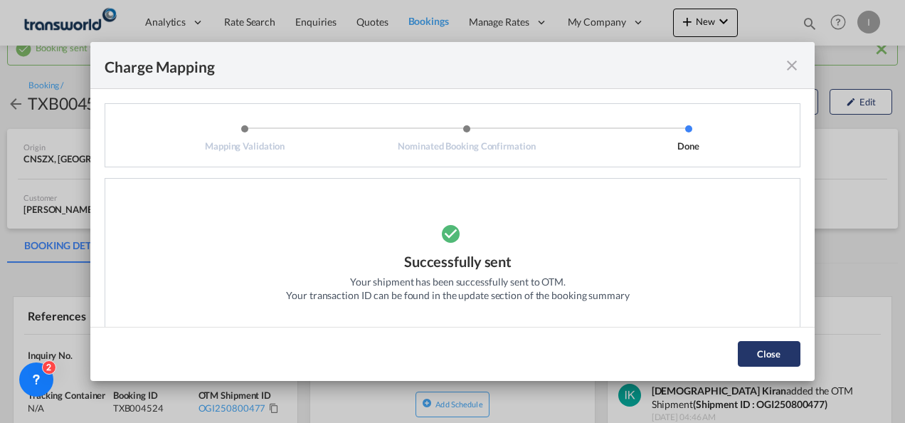
click at [775, 357] on button "Close" at bounding box center [769, 354] width 63 height 26
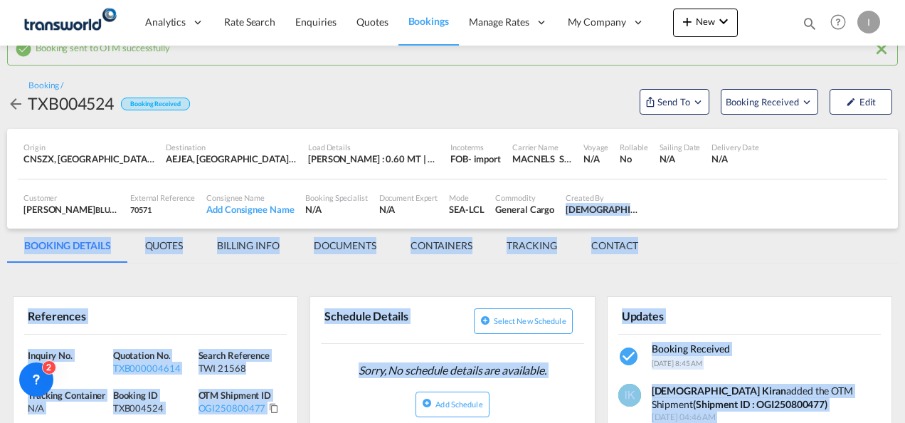
drag, startPoint x: 903, startPoint y: 147, endPoint x: 906, endPoint y: 193, distance: 47.0
click at [904, 193] on html "Analytics Reports Dashboard Rate Search Enquiries Quotes" at bounding box center [452, 211] width 905 height 423
click at [769, 256] on md-tabs-canvas "BOOKING DETAILS QUOTES BILLING INFO DOCUMENTS CONTAINERS TRACKING CONTACT BOOKI…" at bounding box center [452, 245] width 891 height 34
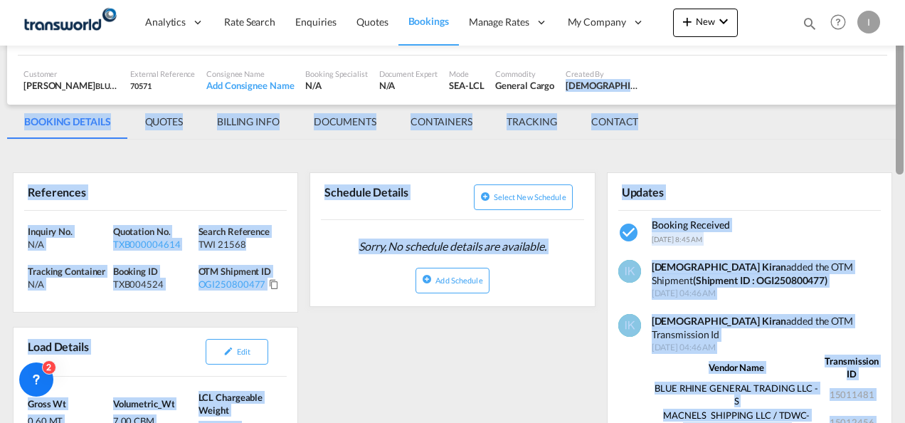
scroll to position [196, 0]
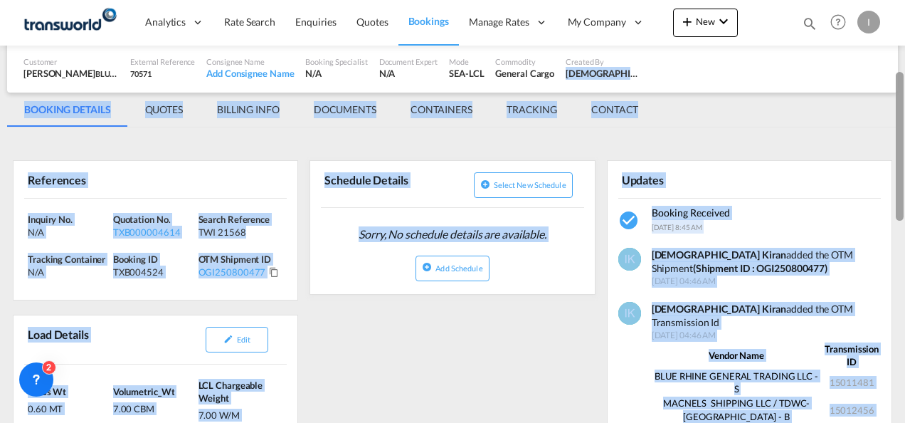
drag, startPoint x: 898, startPoint y: 142, endPoint x: 893, endPoint y: 190, distance: 48.7
click at [893, 190] on md-content "Analytics Reports Dashboard Rate Search Enquiries Quotes Bookings" at bounding box center [452, 211] width 905 height 423
click at [272, 282] on div "Inquiry No. N/A Quotation No. TXB000004614 Search Reference TWI 21568 Tracking …" at bounding box center [156, 249] width 284 height 102
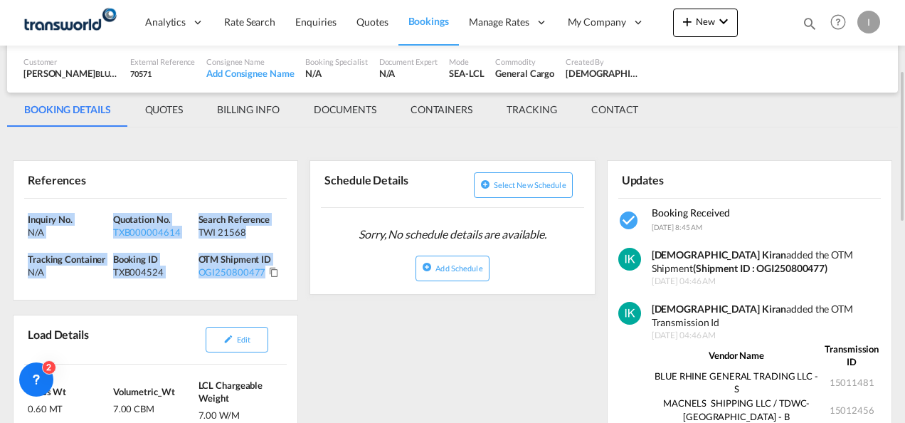
drag, startPoint x: 272, startPoint y: 282, endPoint x: 4, endPoint y: 213, distance: 276.2
click at [4, 213] on div "Charge / Unit / Branch / Department mapping not found Booking sent to OTM succe…" at bounding box center [452, 403] width 905 height 1106
copy div "Inquiry No. N/A Quotation No. TXB000004614 Search Reference TWI 21568 Tracking …"
